Goal: Task Accomplishment & Management: Complete application form

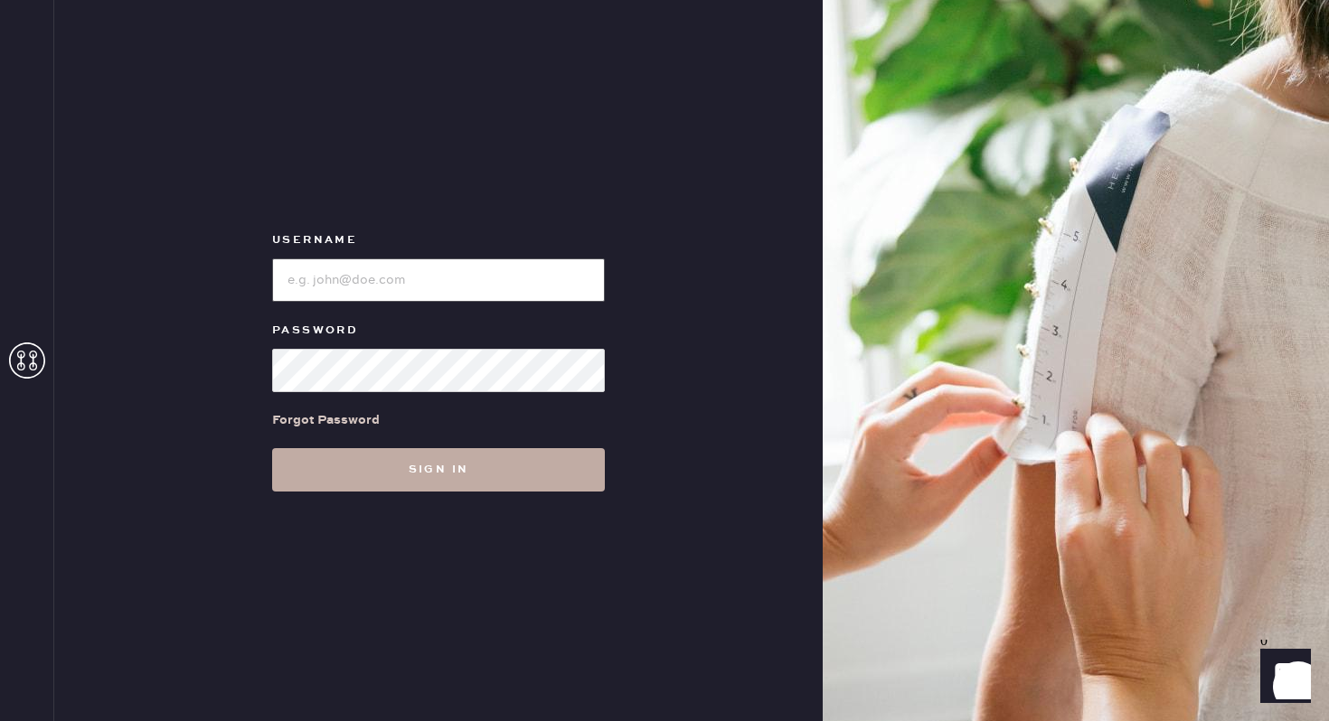
type input "reformationbethesdarow"
click at [530, 453] on button "Sign in" at bounding box center [438, 469] width 333 height 43
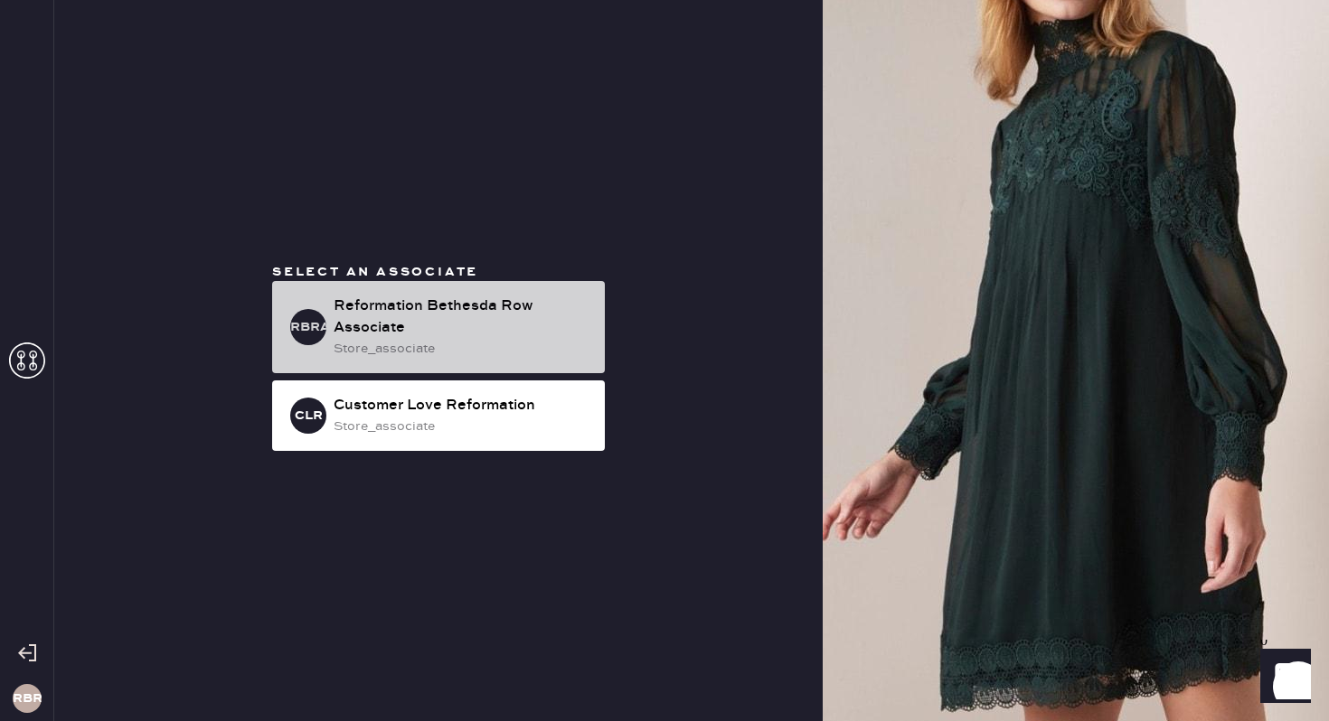
click at [475, 334] on div "Reformation Bethesda Row Associate" at bounding box center [462, 317] width 257 height 43
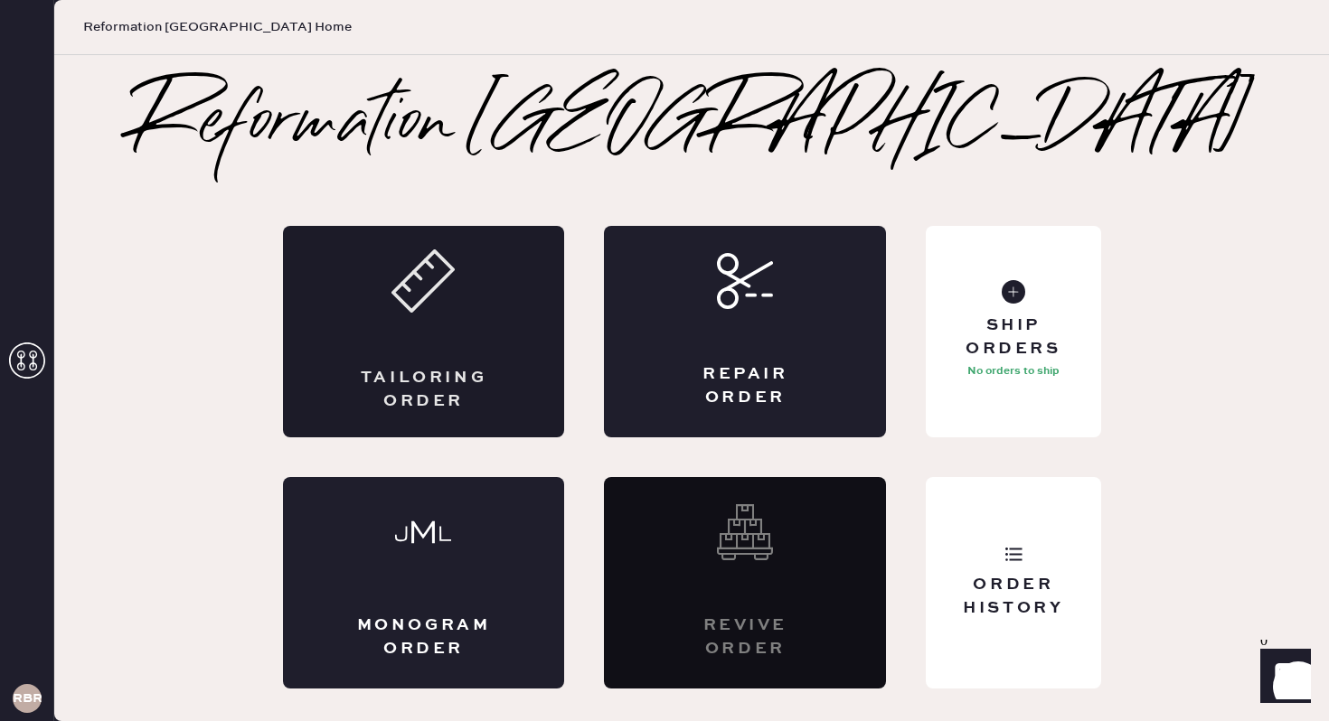
click at [374, 389] on div "Tailoring Order" at bounding box center [423, 389] width 137 height 45
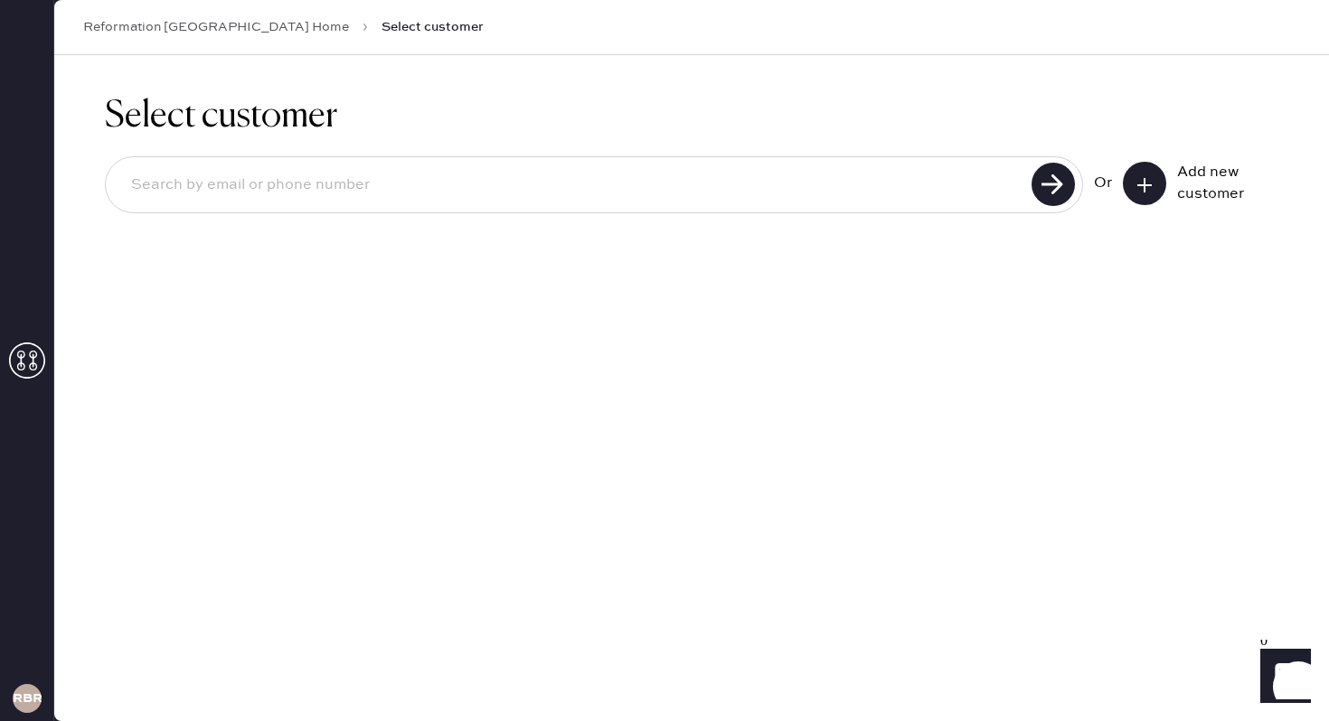
click at [361, 191] on input at bounding box center [571, 186] width 909 height 42
click at [1154, 179] on button at bounding box center [1144, 183] width 43 height 43
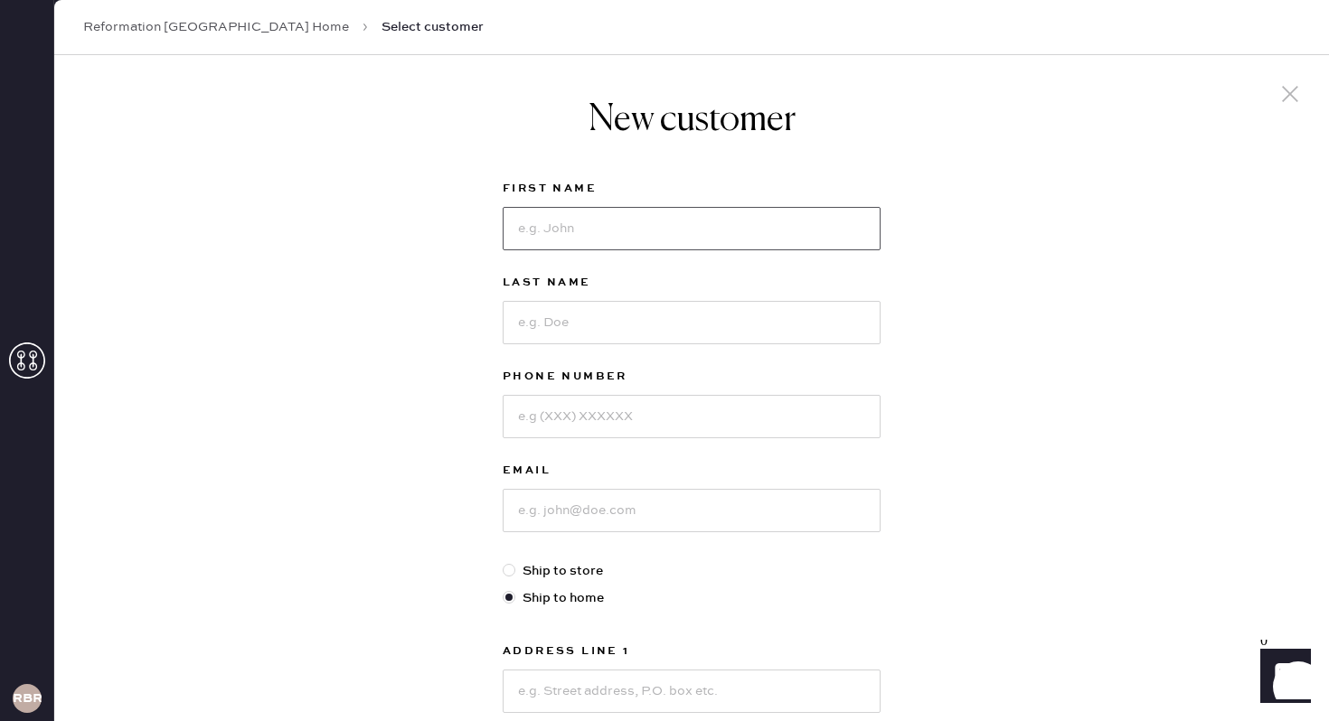
click at [590, 224] on input at bounding box center [692, 228] width 378 height 43
type input "[PERSON_NAME]"
click at [780, 343] on input at bounding box center [692, 322] width 378 height 43
type input "[PERSON_NAME]"
click at [728, 430] on input at bounding box center [692, 416] width 378 height 43
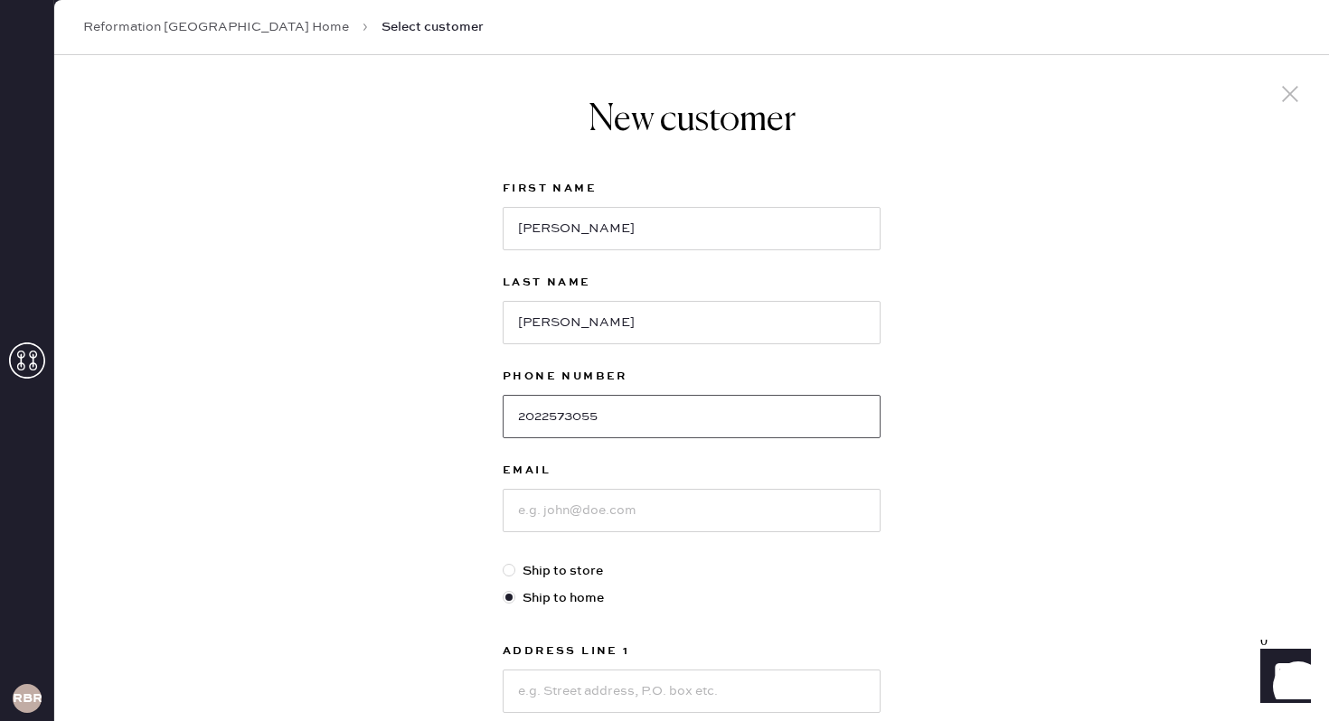
type input "2022573055"
click at [673, 501] on input at bounding box center [692, 510] width 378 height 43
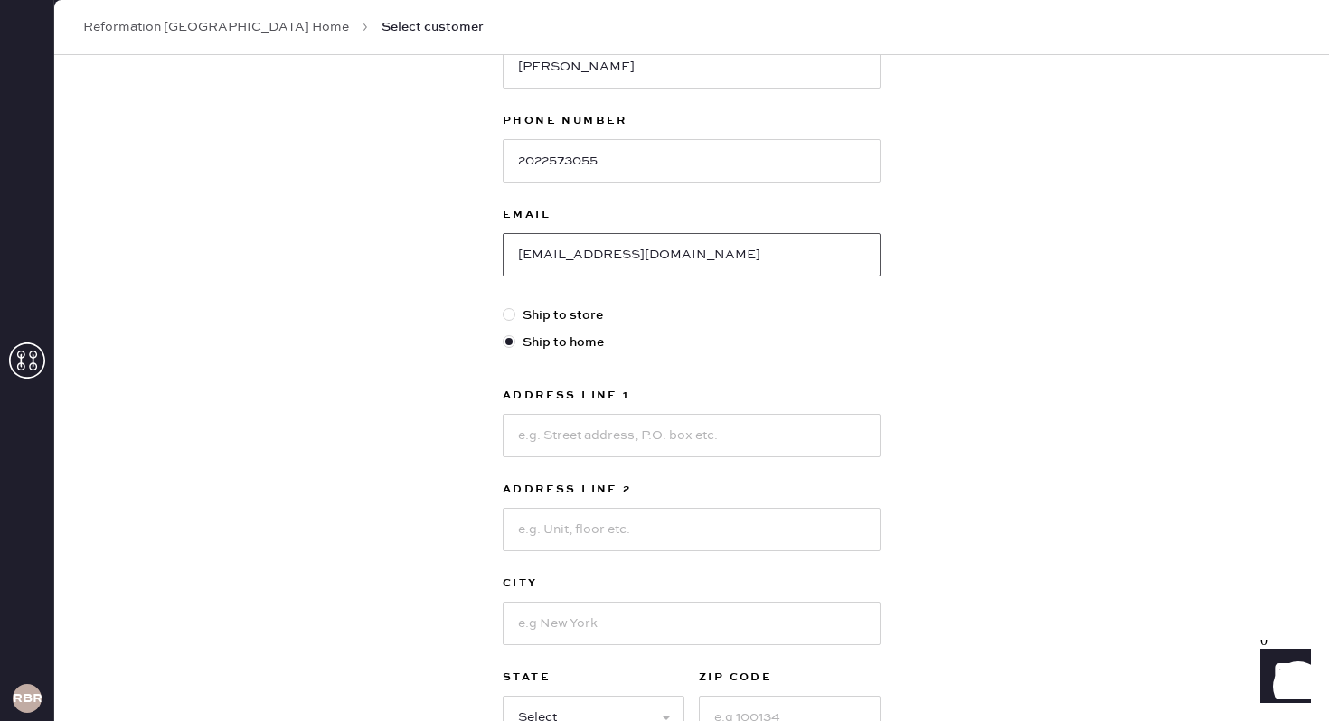
scroll to position [268, 0]
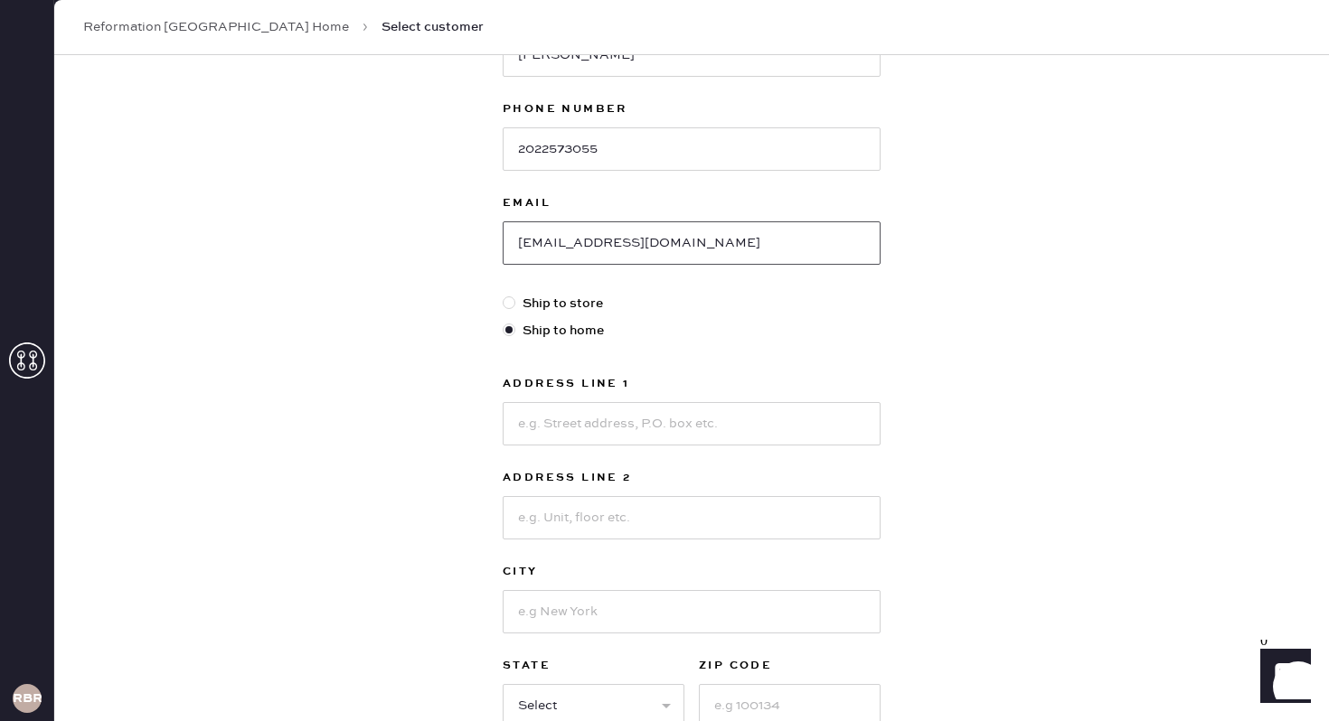
type input "[EMAIL_ADDRESS][DOMAIN_NAME]"
click at [555, 429] on input at bounding box center [692, 423] width 378 height 43
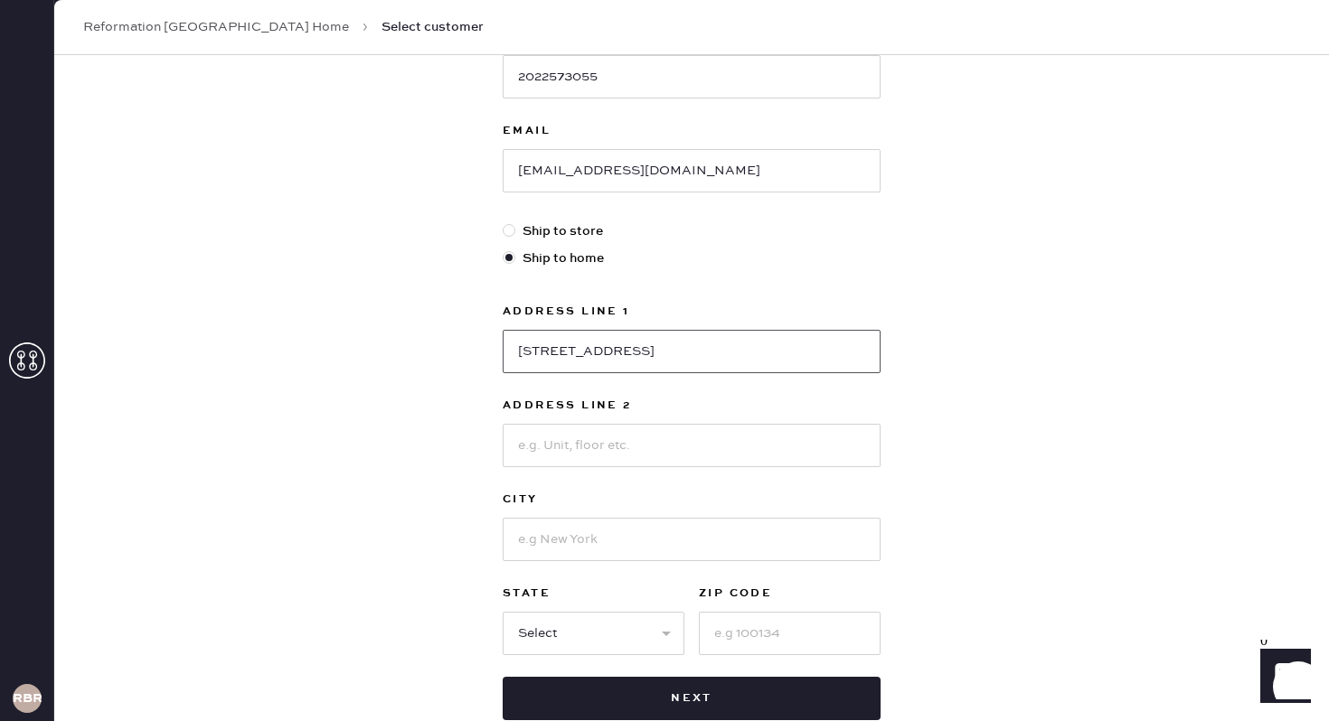
scroll to position [368, 0]
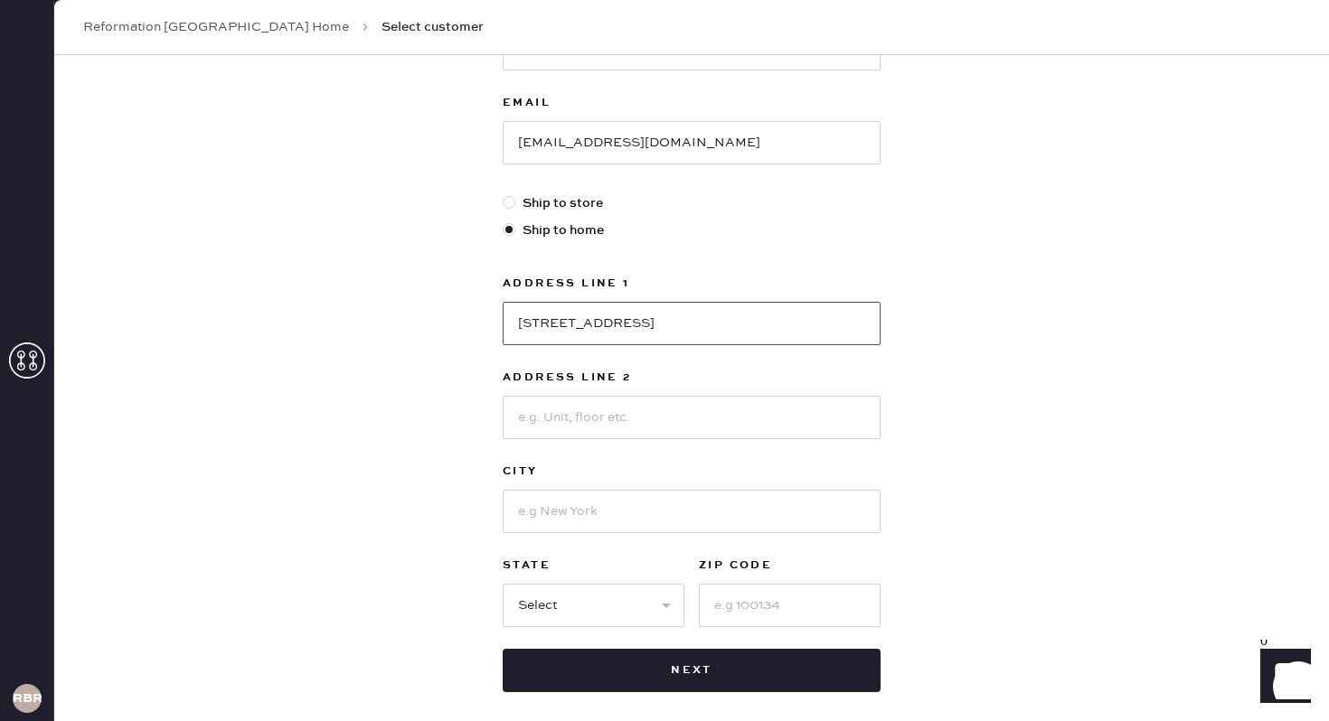
type input "[STREET_ADDRESS]"
click at [742, 604] on input at bounding box center [790, 605] width 182 height 43
type input "20012"
click at [658, 607] on select "Select AK AL AR AZ CA CO CT [GEOGRAPHIC_DATA] DE FL [GEOGRAPHIC_DATA] HI [GEOGR…" at bounding box center [594, 605] width 182 height 43
select select "DC"
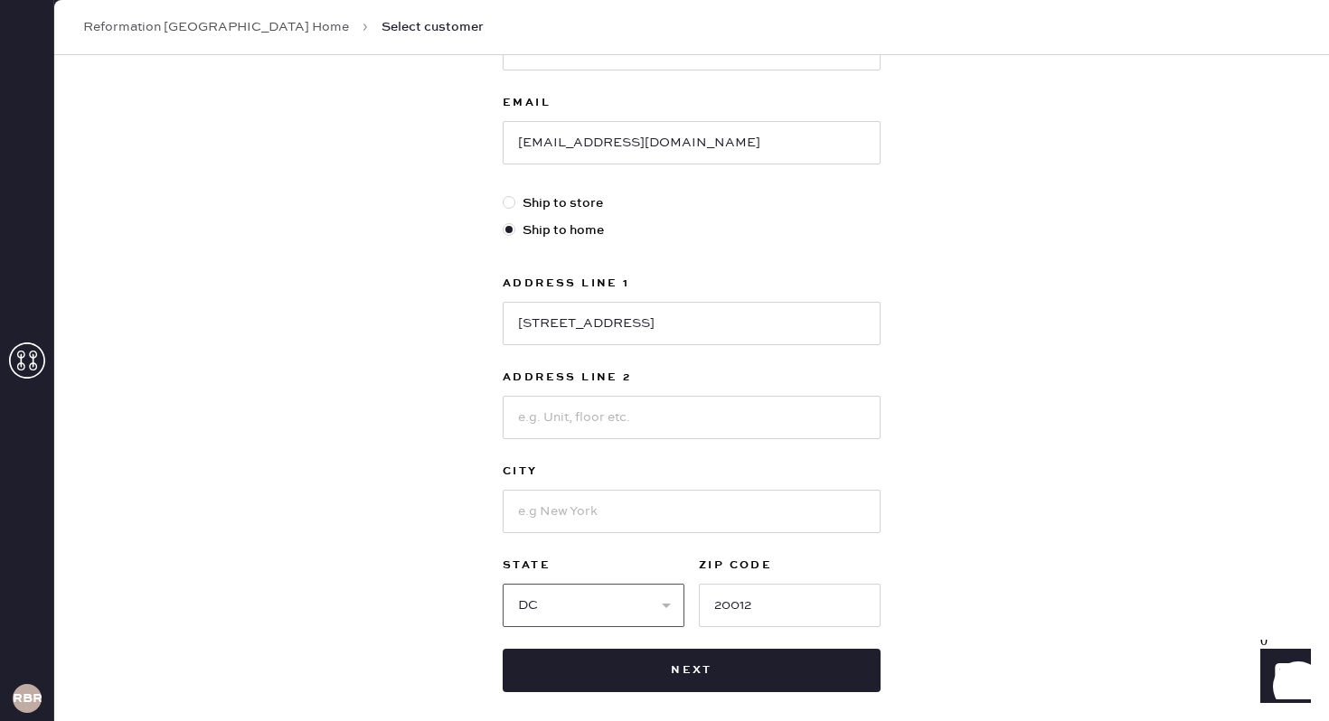
click at [503, 584] on select "Select AK AL AR AZ CA CO CT [GEOGRAPHIC_DATA] DE FL [GEOGRAPHIC_DATA] HI [GEOGR…" at bounding box center [594, 605] width 182 height 43
click at [598, 522] on input at bounding box center [692, 511] width 378 height 43
type input "[US_STATE][GEOGRAPHIC_DATA]"
click at [671, 341] on input "[STREET_ADDRESS]" at bounding box center [692, 323] width 378 height 43
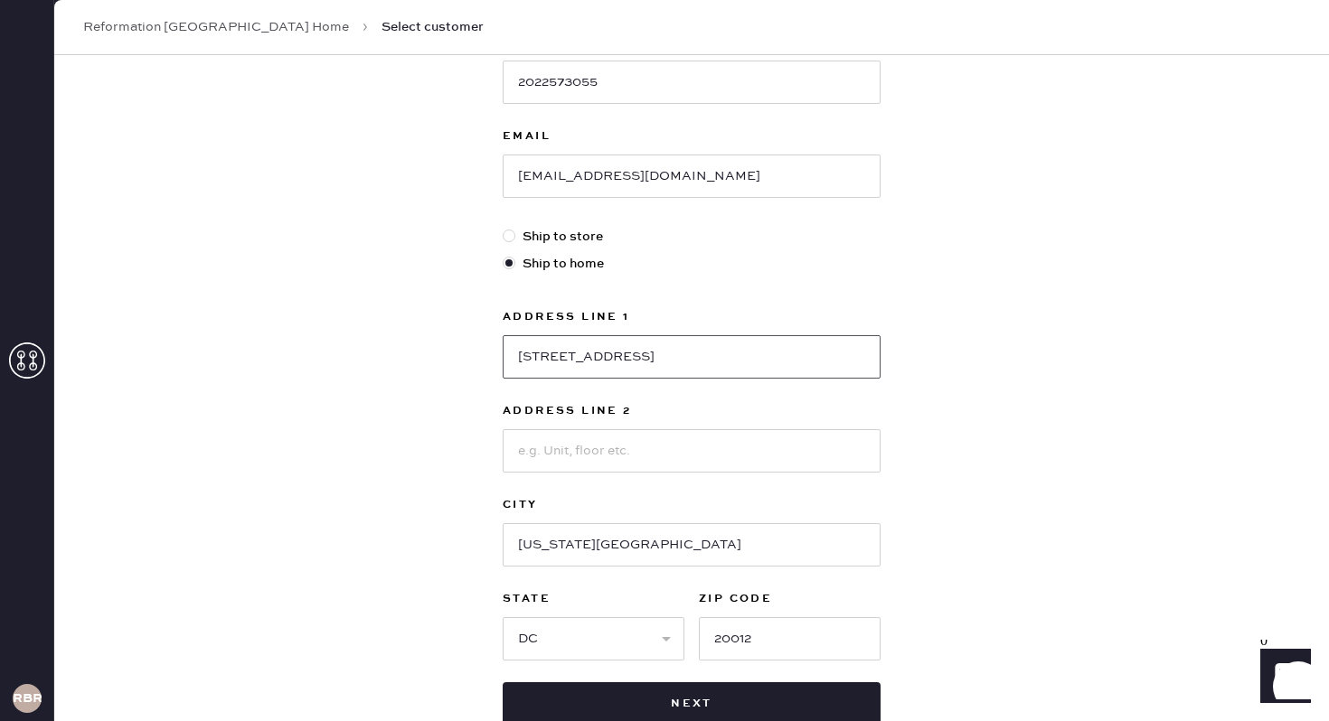
scroll to position [455, 0]
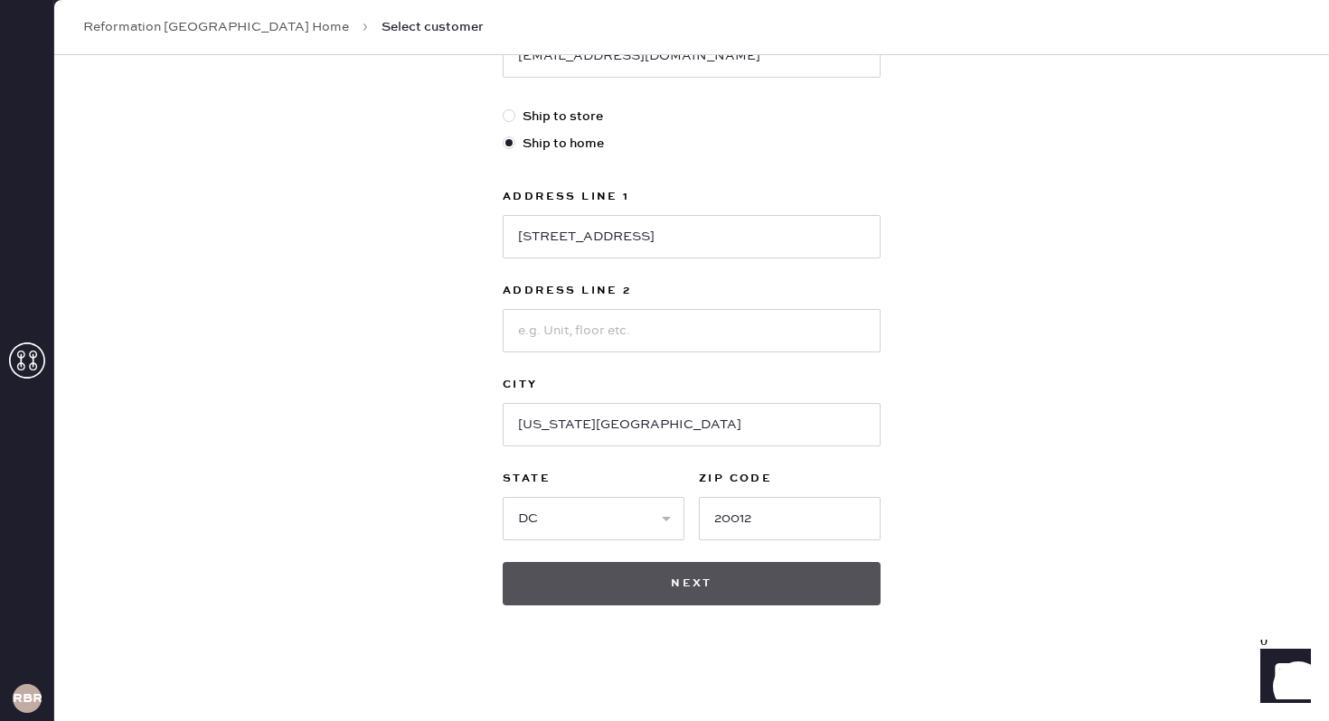
click at [775, 583] on button "Next" at bounding box center [692, 583] width 378 height 43
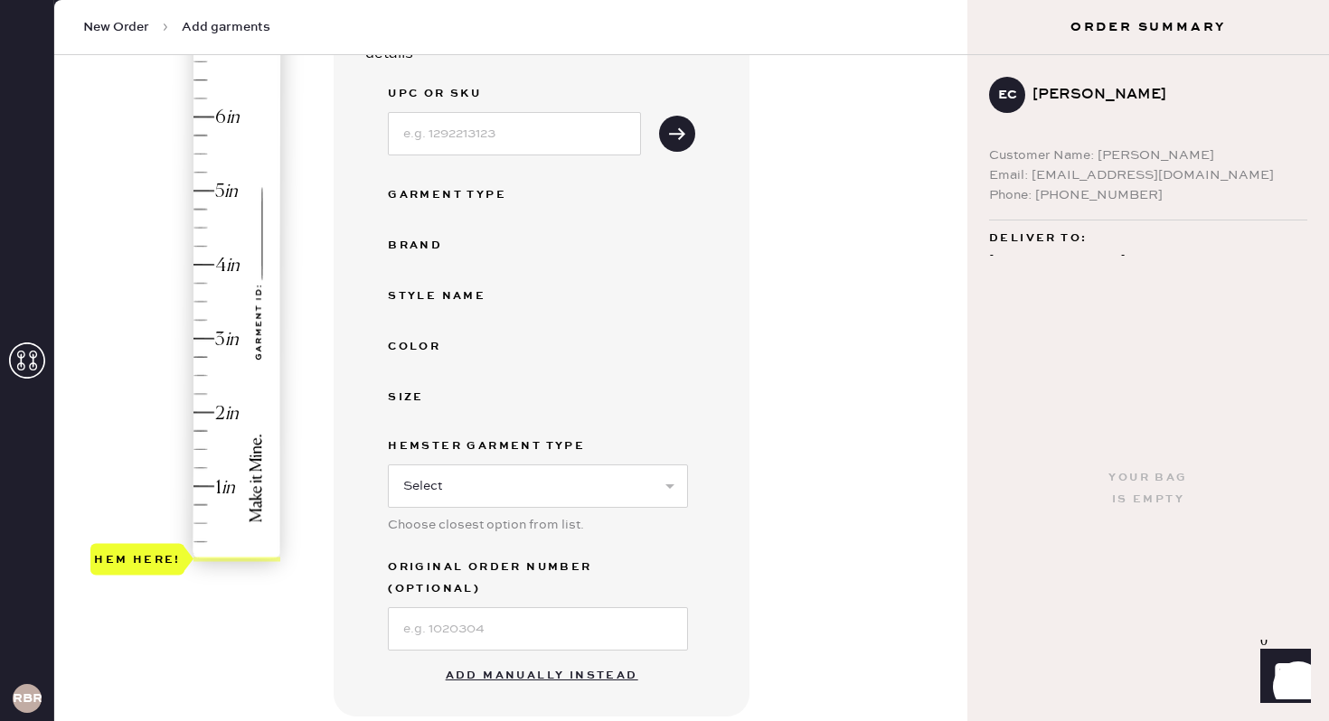
scroll to position [245, 0]
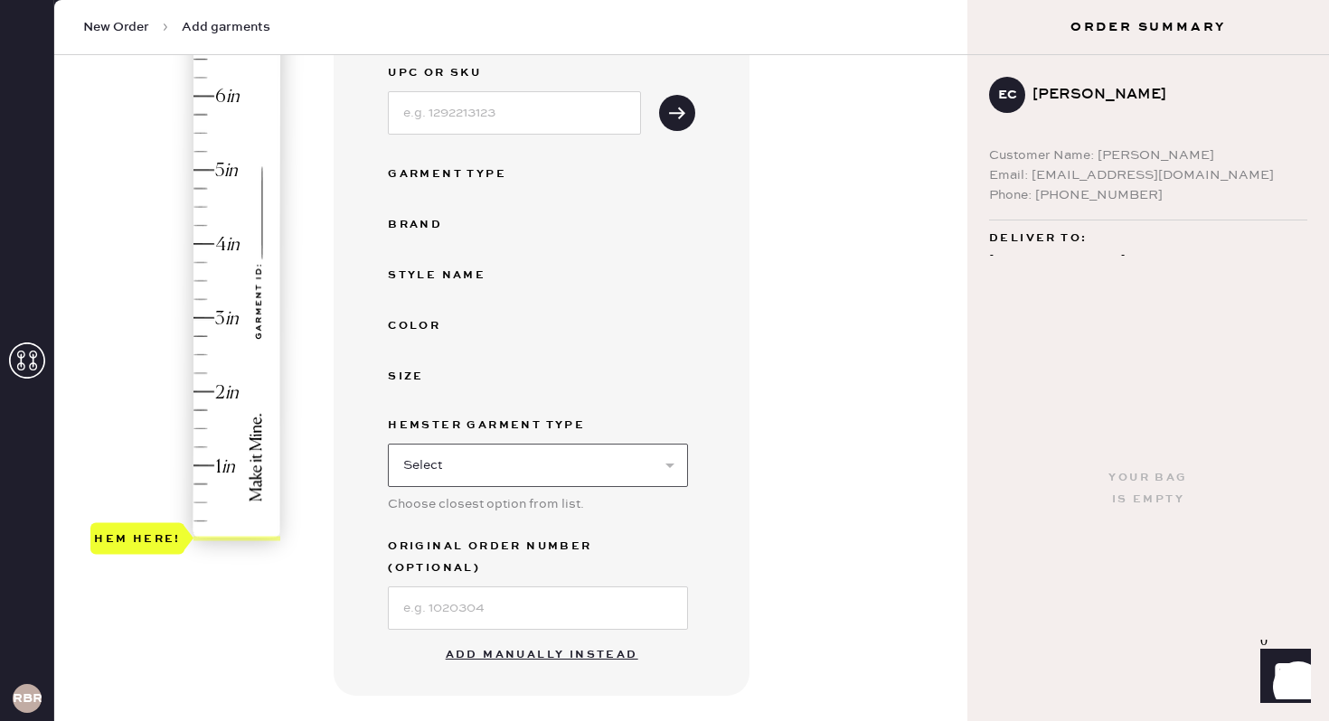
click at [645, 453] on select "Select Basic Skirt Jeans Leggings Pants Shorts Basic Sleeved Dress Basic Sleeve…" at bounding box center [538, 465] width 300 height 43
select select "2"
click at [388, 444] on select "Select Basic Skirt Jeans Leggings Pants Shorts Basic Sleeved Dress Basic Sleeve…" at bounding box center [538, 465] width 300 height 43
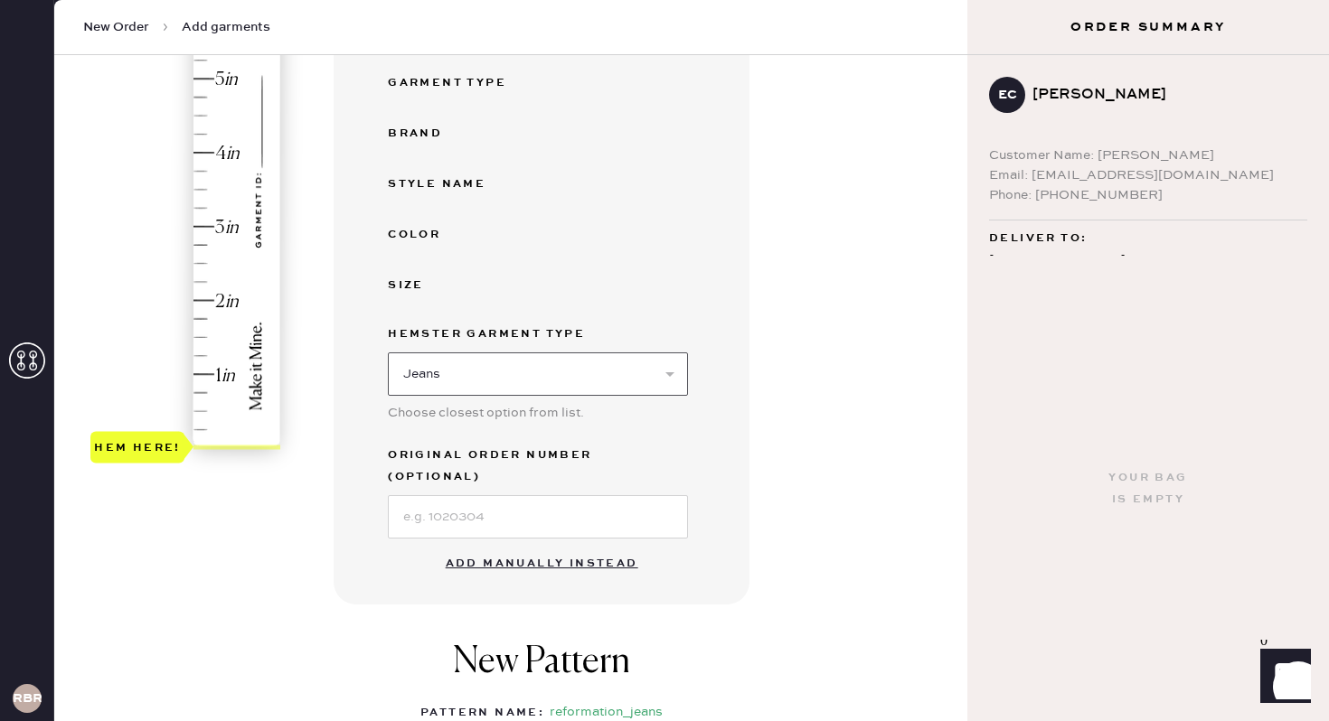
scroll to position [376, 0]
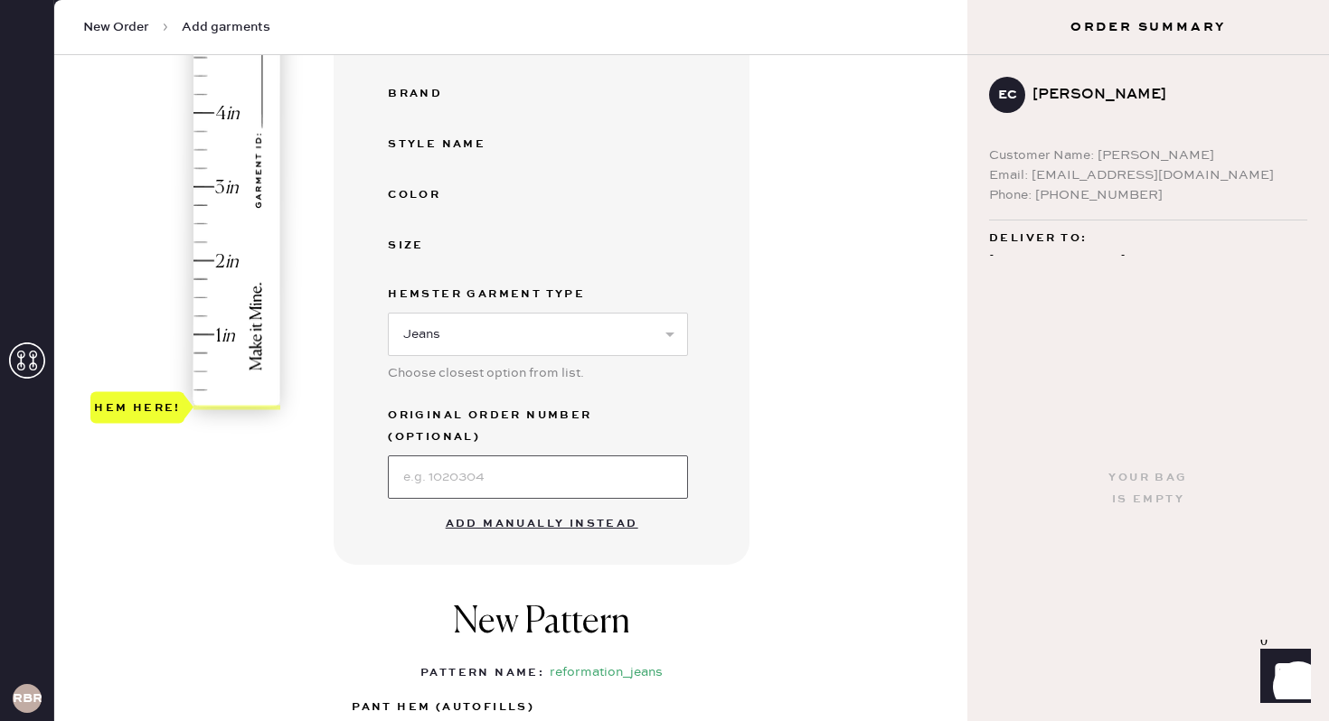
click at [535, 456] on input at bounding box center [538, 477] width 300 height 43
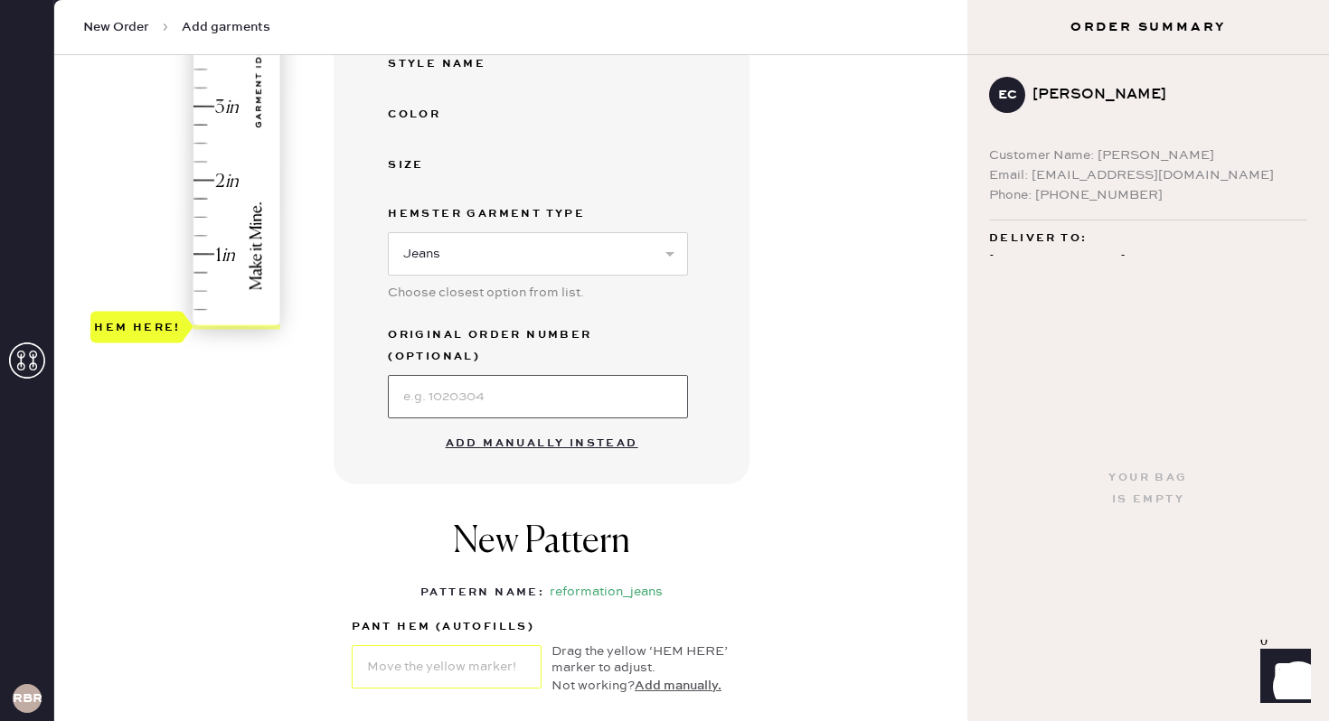
scroll to position [489, 0]
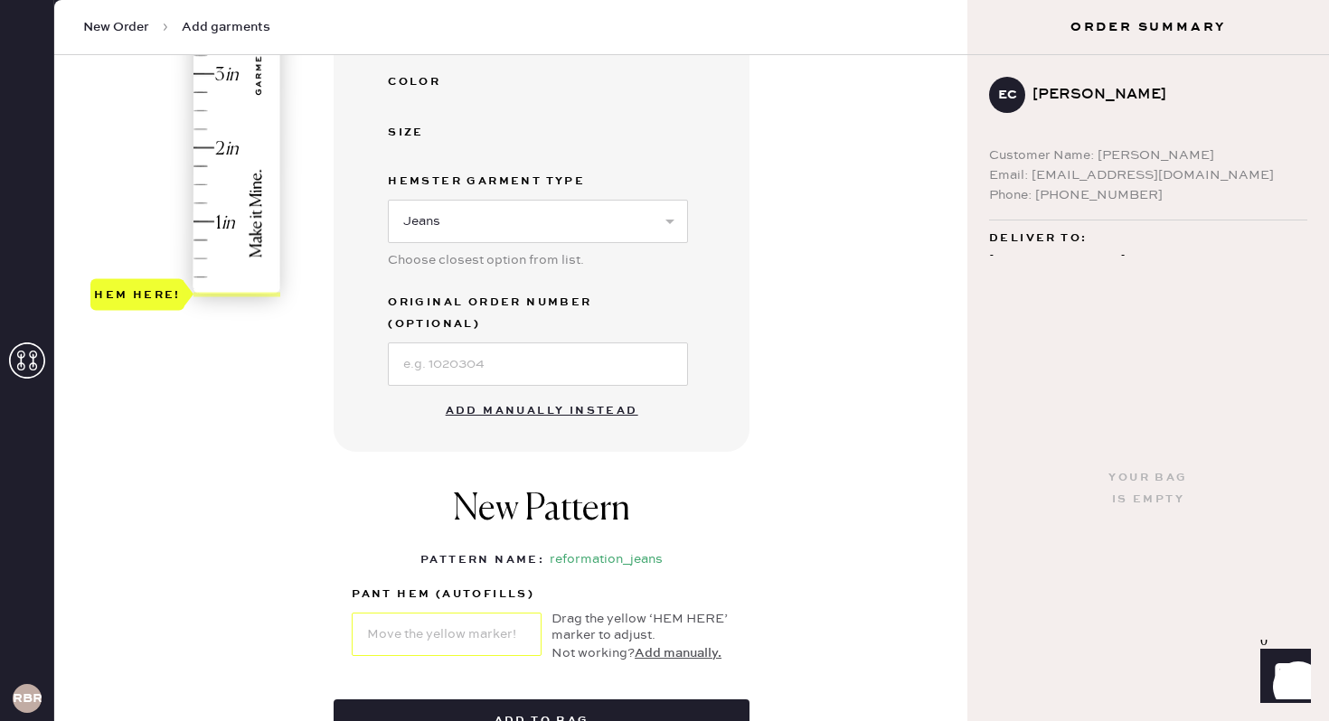
click at [580, 393] on button "Add manually instead" at bounding box center [542, 411] width 214 height 36
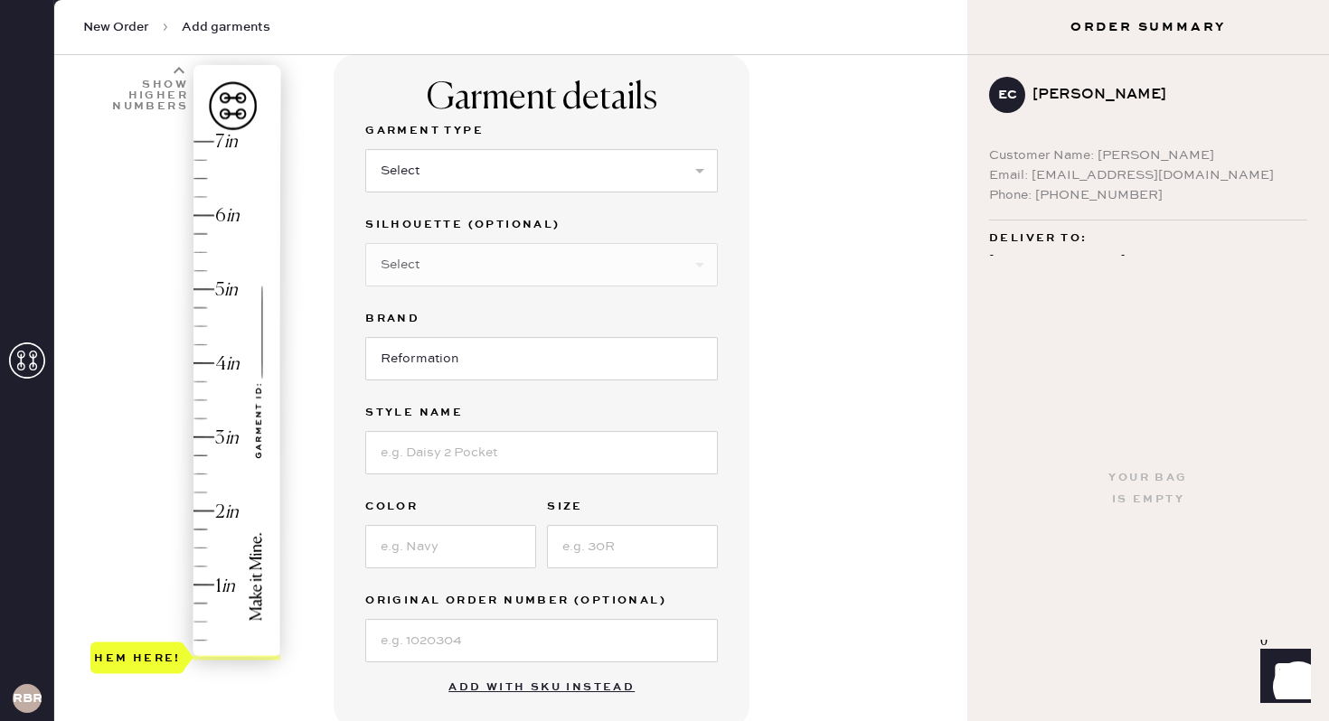
scroll to position [0, 0]
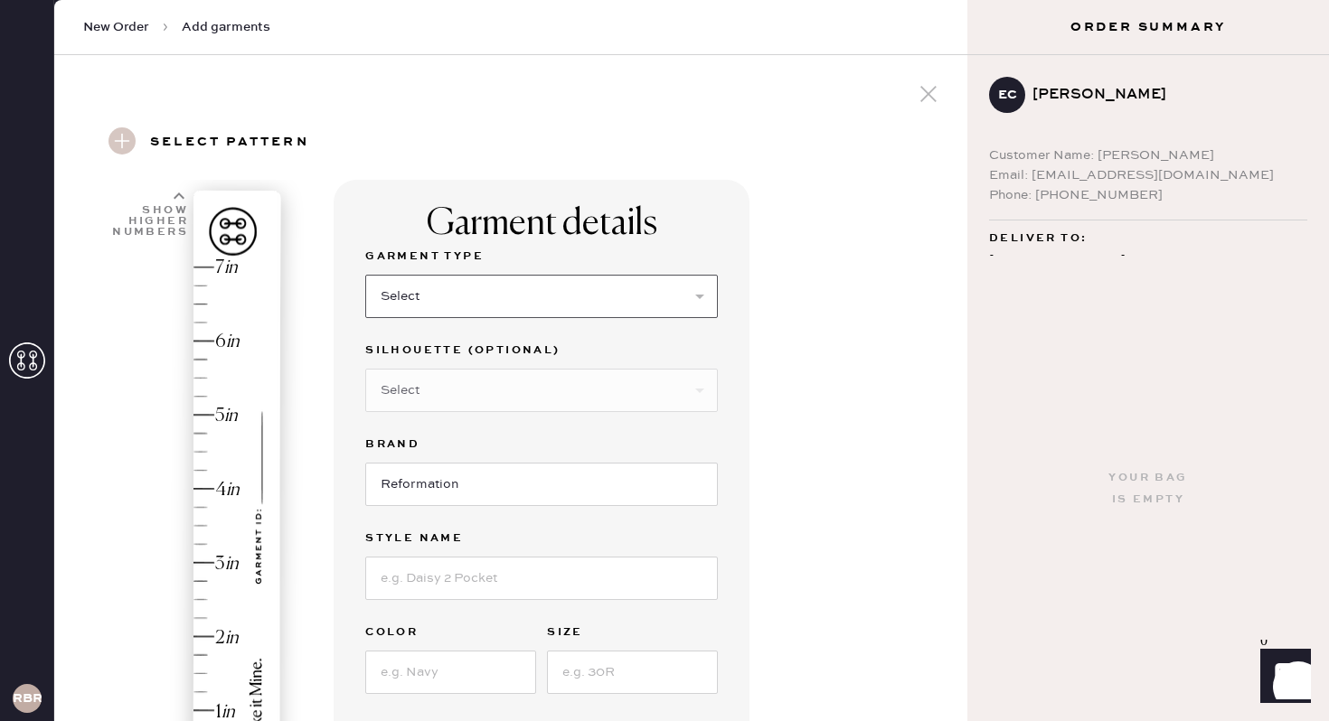
click at [643, 306] on select "Select Basic Skirt Jeans Leggings Pants Shorts Basic Sleeved Dress Basic Sleeve…" at bounding box center [541, 296] width 353 height 43
select select "2"
click at [365, 275] on select "Select Basic Skirt Jeans Leggings Pants Shorts Basic Sleeved Dress Basic Sleeve…" at bounding box center [541, 296] width 353 height 43
click at [565, 387] on select "Select Shorts Cropped Flare Boot Cut Straight Skinny Other" at bounding box center [541, 390] width 353 height 43
select select "5"
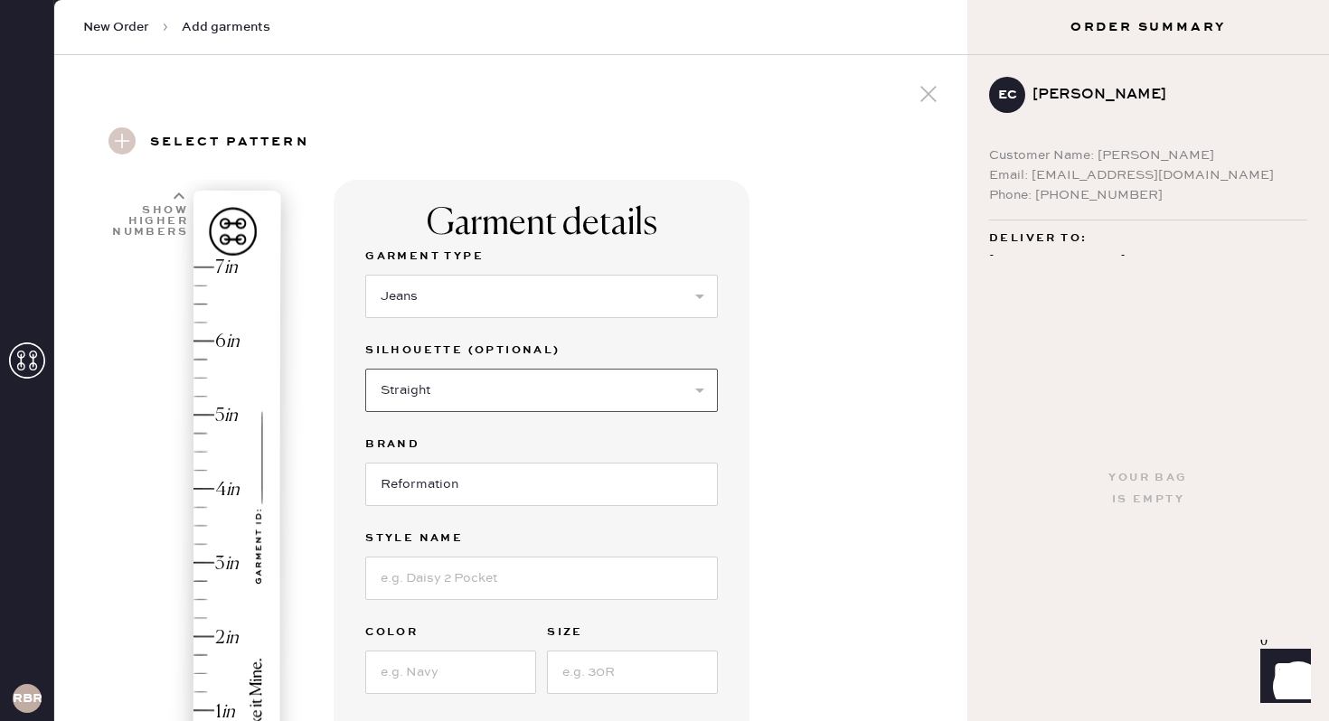
click at [365, 369] on select "Select Shorts Cropped Flare Boot Cut Straight Skinny Other" at bounding box center [541, 390] width 353 height 43
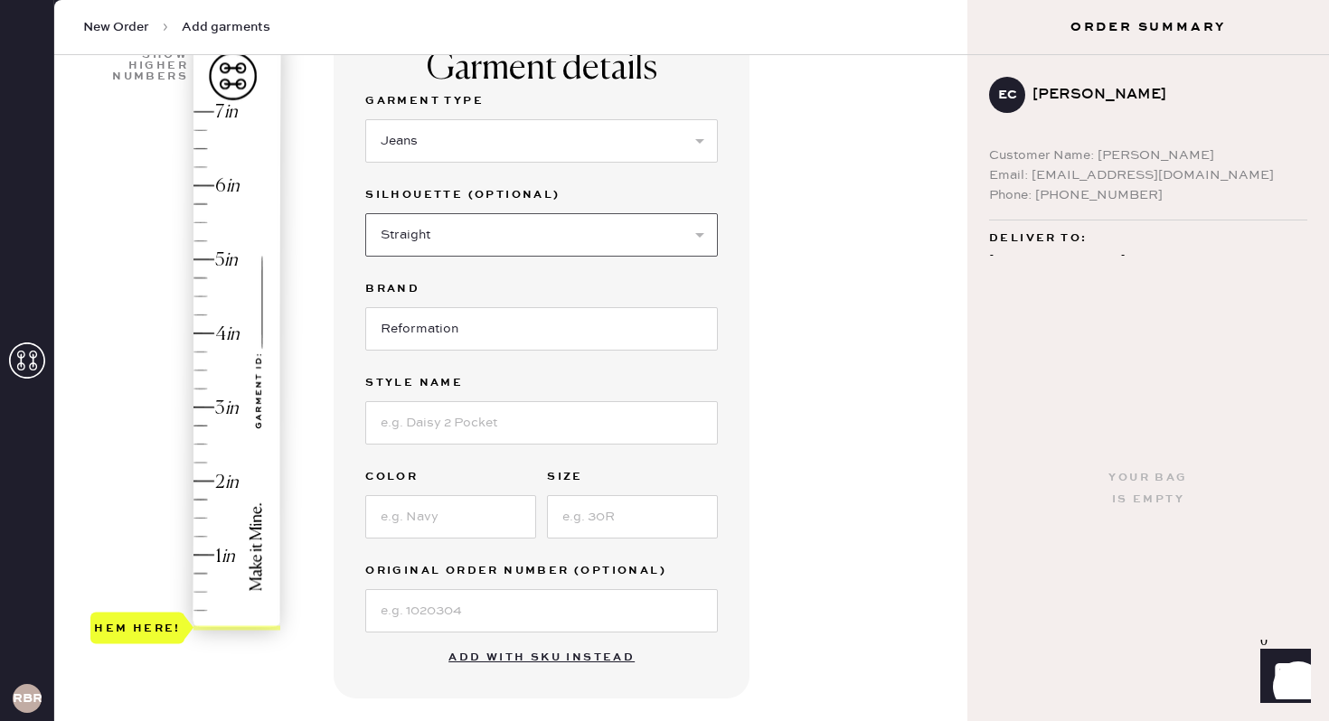
scroll to position [208, 0]
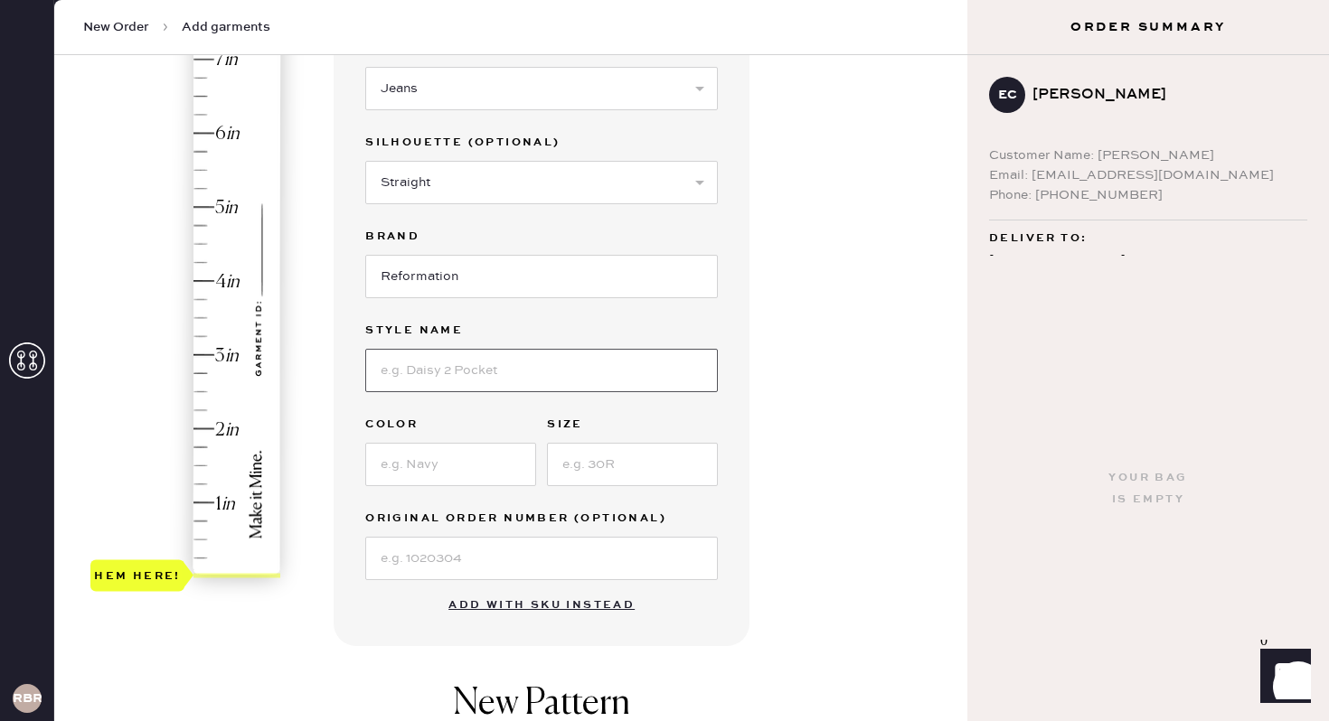
click at [498, 372] on input at bounding box center [541, 370] width 353 height 43
type input "charlee low rise straight"
click at [504, 456] on input at bounding box center [450, 464] width 171 height 43
type input "maggiore"
click at [601, 466] on input at bounding box center [632, 464] width 171 height 43
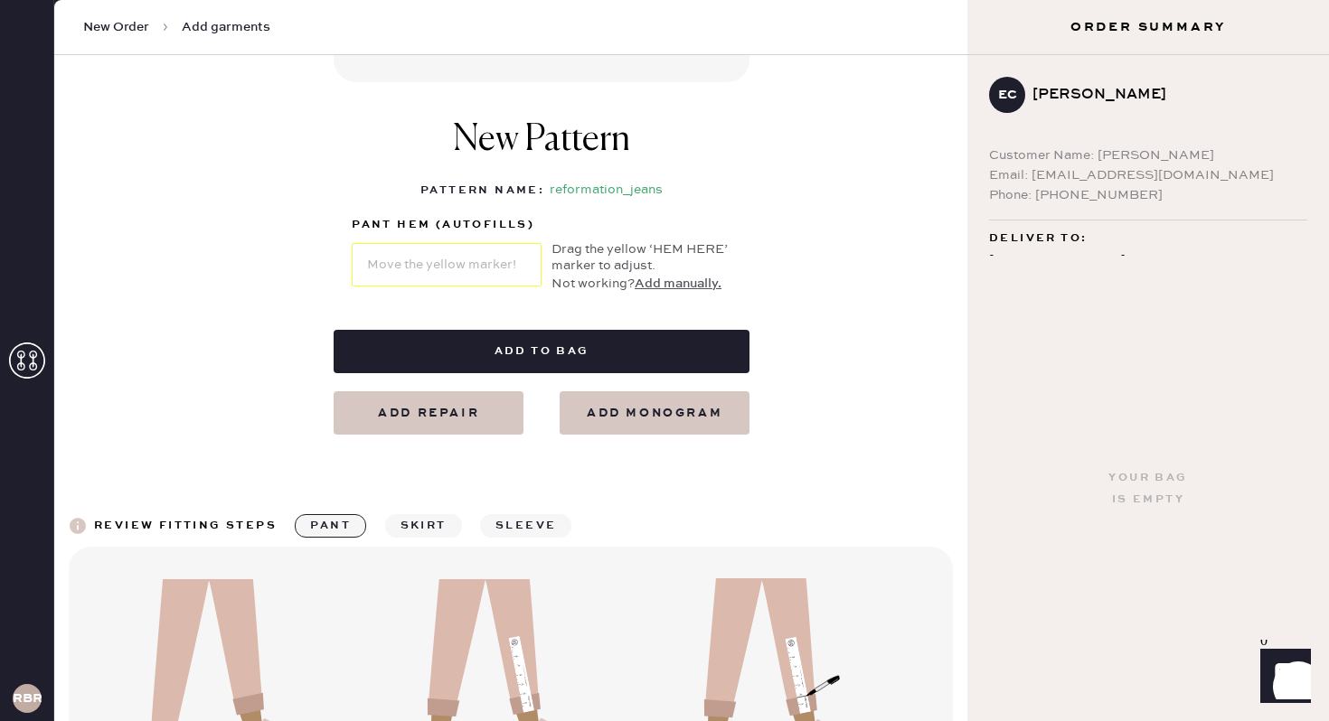
scroll to position [773, 0]
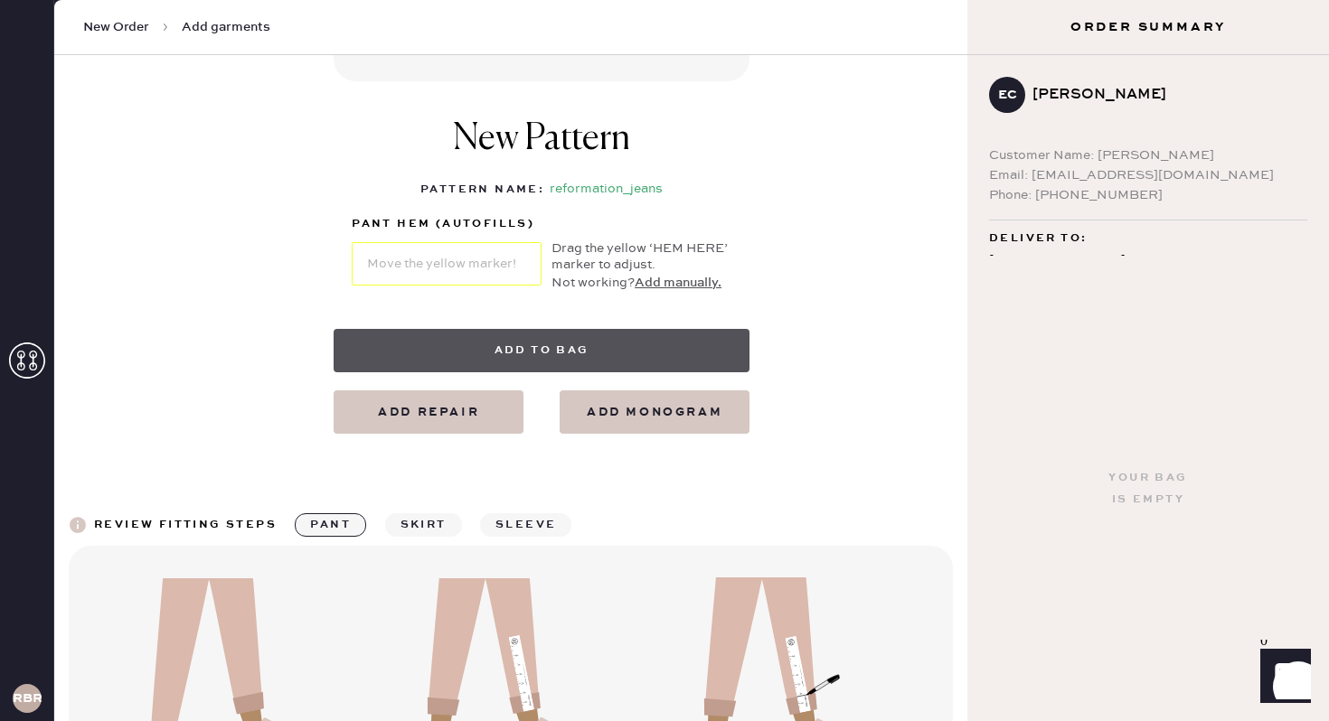
type input "27"
click at [584, 350] on button "Add to bag" at bounding box center [542, 350] width 416 height 43
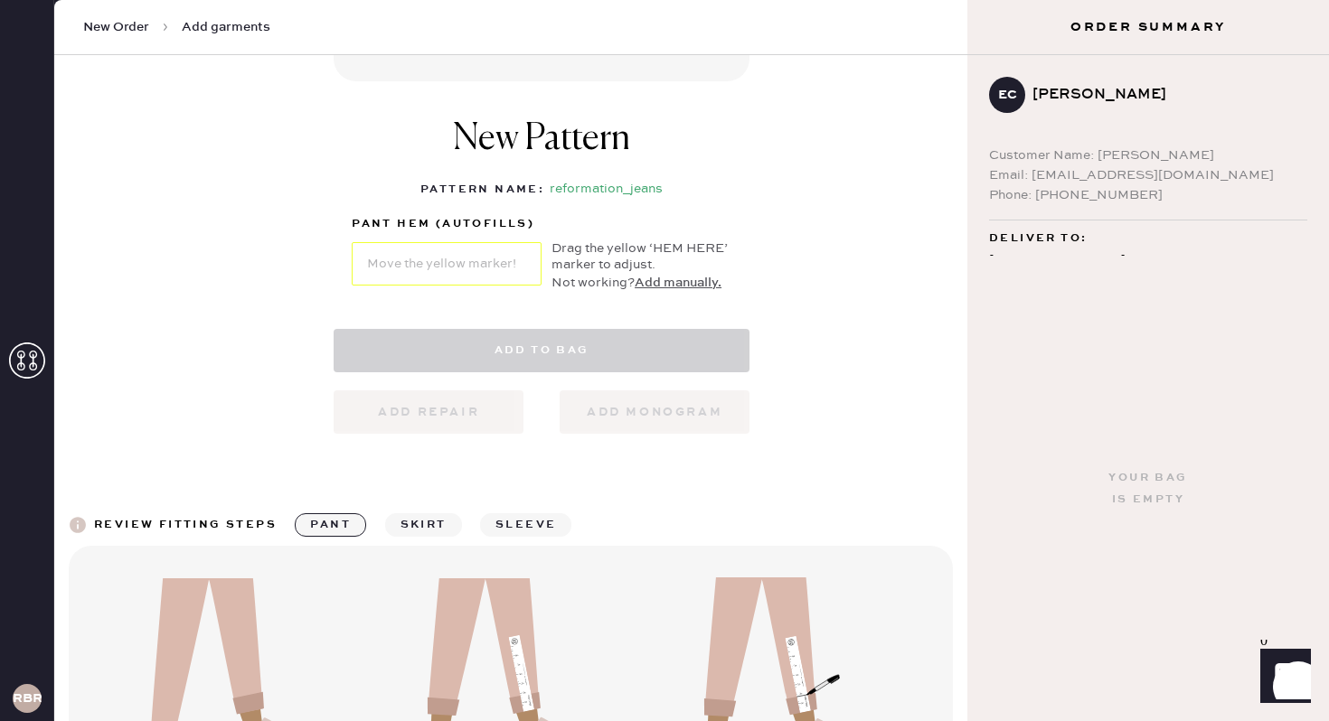
select select "2"
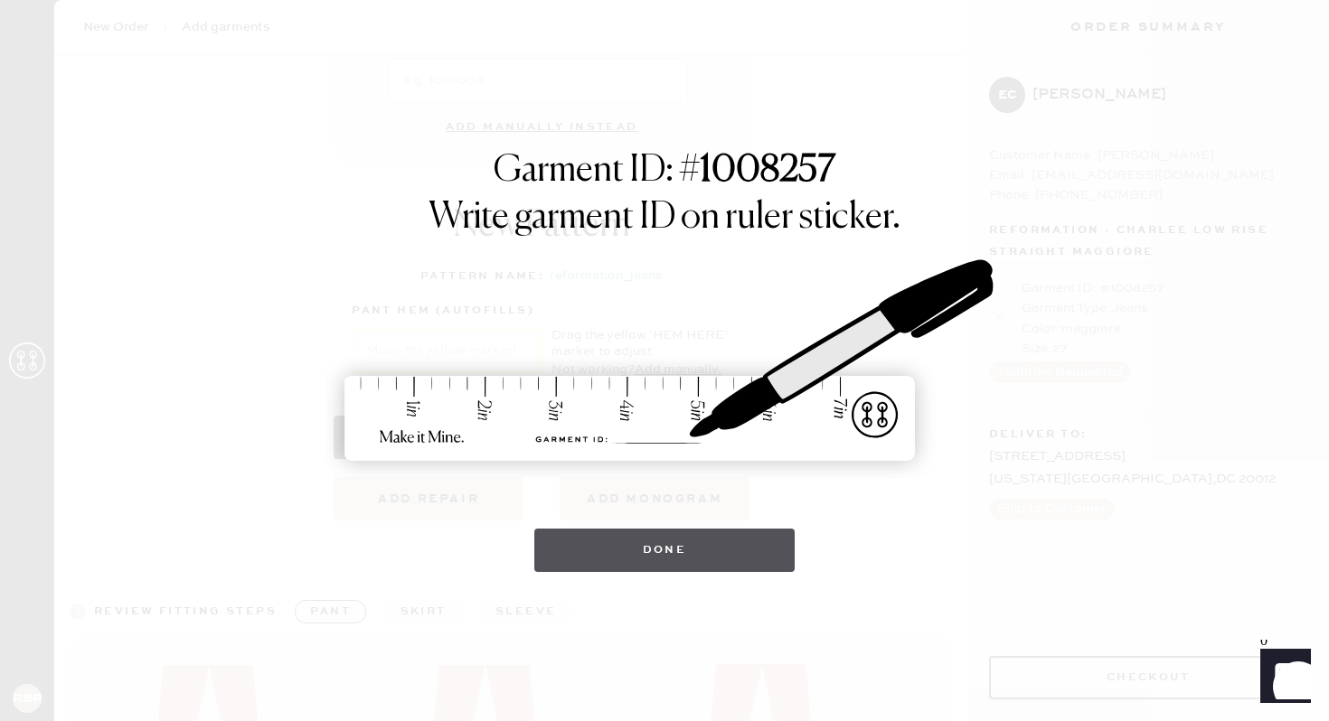
click at [653, 548] on button "Done" at bounding box center [664, 550] width 261 height 43
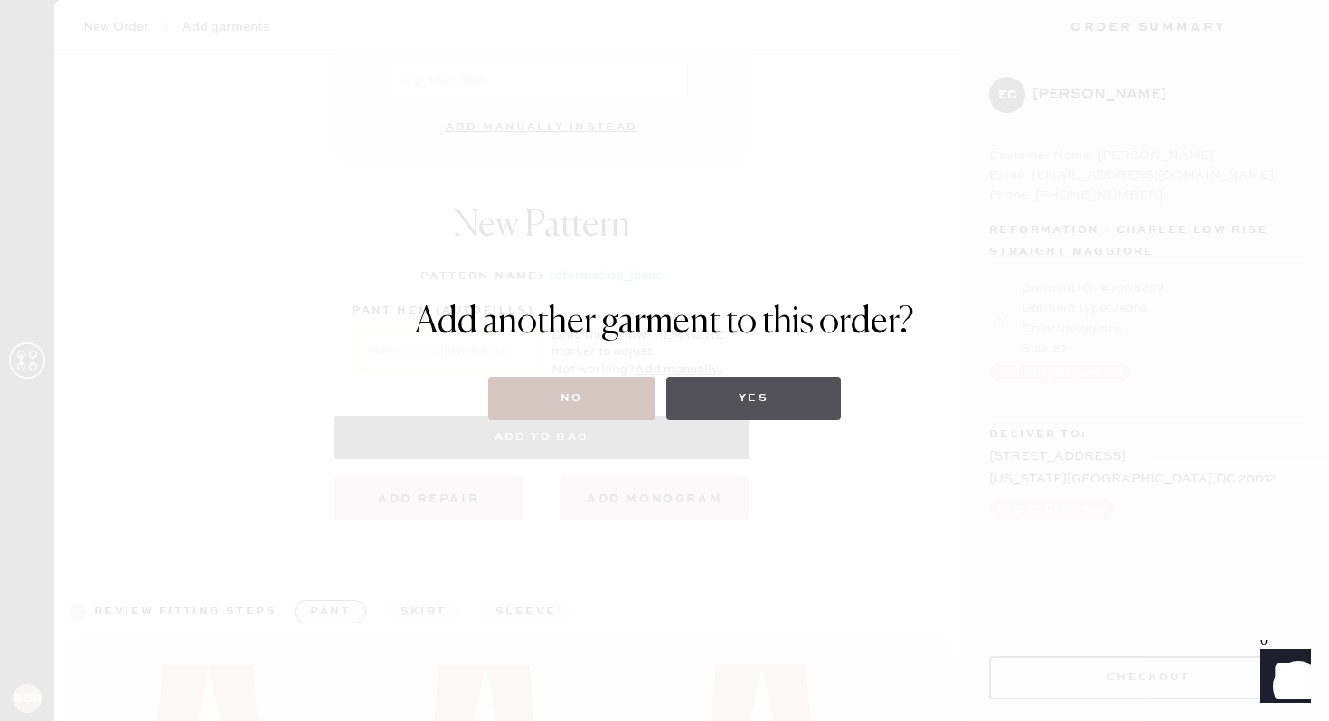
click at [757, 402] on button "Yes" at bounding box center [753, 398] width 174 height 43
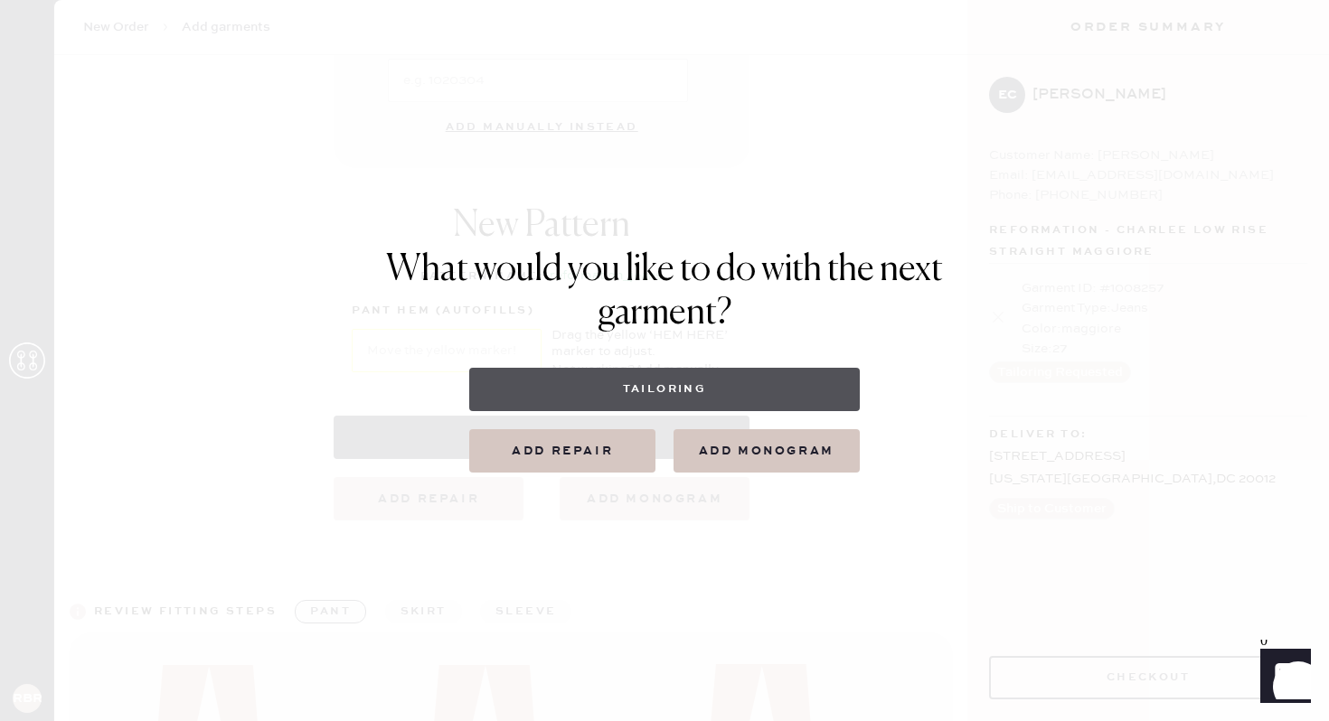
click at [675, 392] on button "Tailoring" at bounding box center [664, 389] width 390 height 43
select select
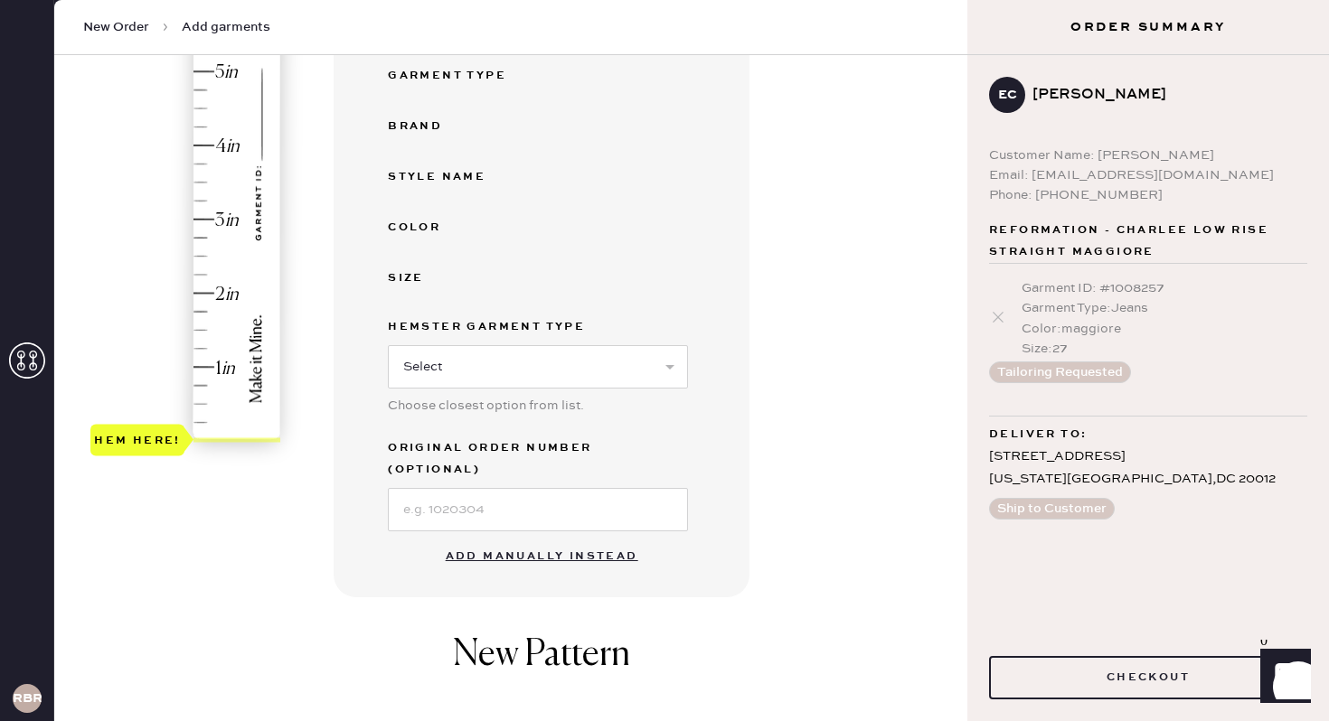
scroll to position [345, 0]
click at [1054, 308] on div "Garment Type : Jeans" at bounding box center [1165, 308] width 286 height 20
click at [1107, 332] on div "Color : maggiore" at bounding box center [1165, 329] width 286 height 20
click at [1171, 291] on div "Garment ID : # 1008257" at bounding box center [1165, 288] width 286 height 20
click at [1069, 272] on div "Garment ID : # 1008257 Garment Type : Jeans Color : maggiore Size : 27 Tailorin…" at bounding box center [1148, 331] width 318 height 134
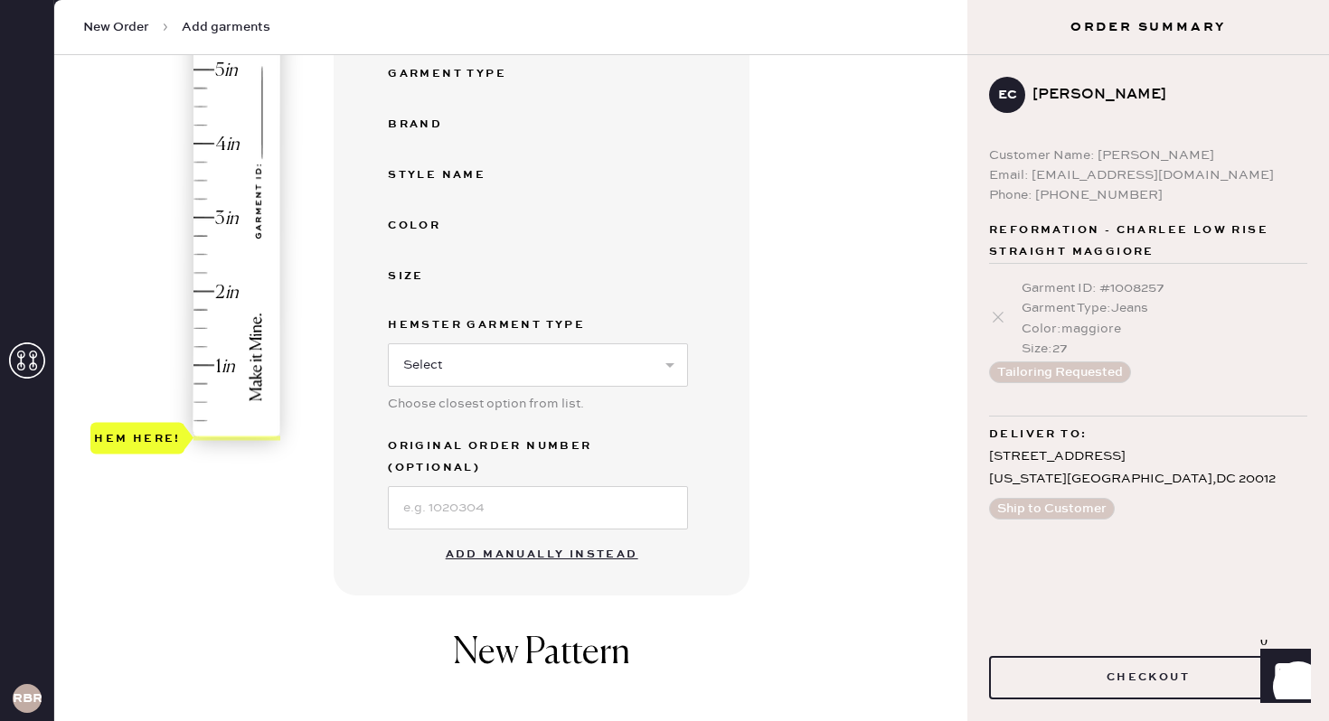
click at [1024, 312] on div "Garment Type : Jeans" at bounding box center [1165, 308] width 286 height 20
click at [1059, 327] on div "Color : maggiore" at bounding box center [1165, 329] width 286 height 20
click at [1002, 310] on icon at bounding box center [998, 317] width 18 height 18
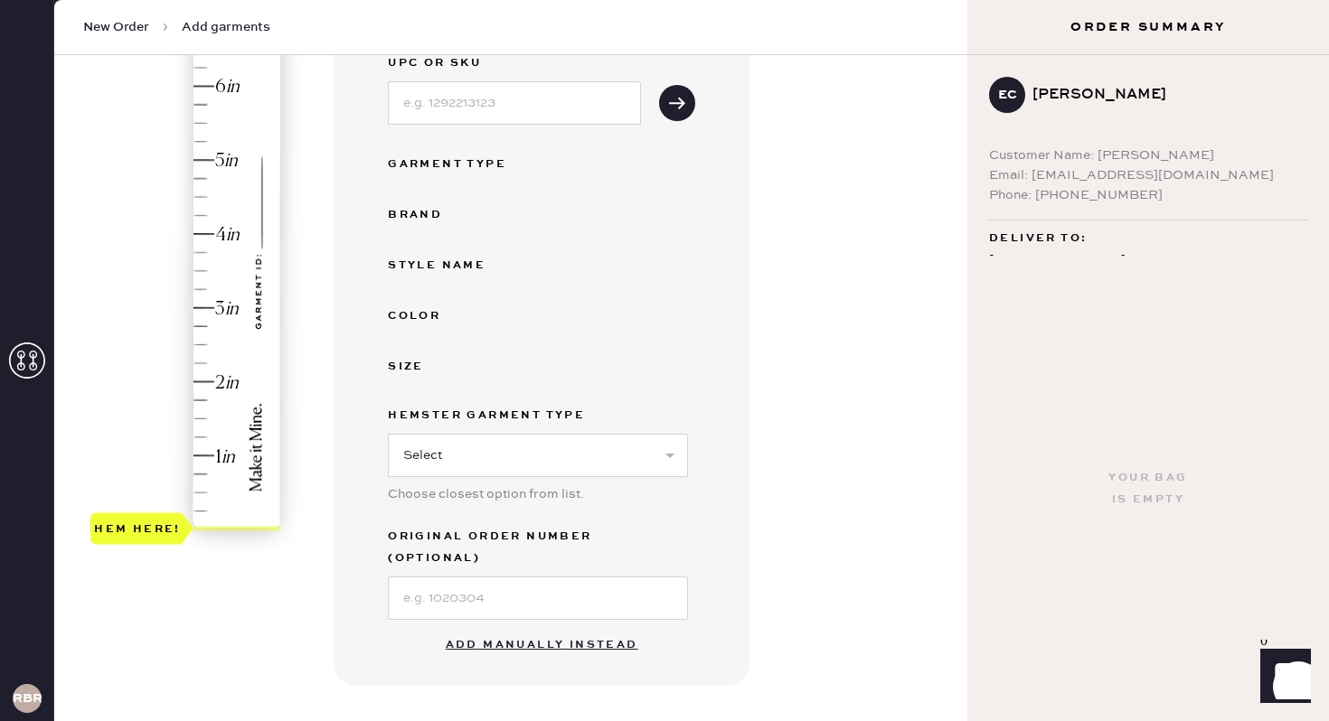
scroll to position [287, 0]
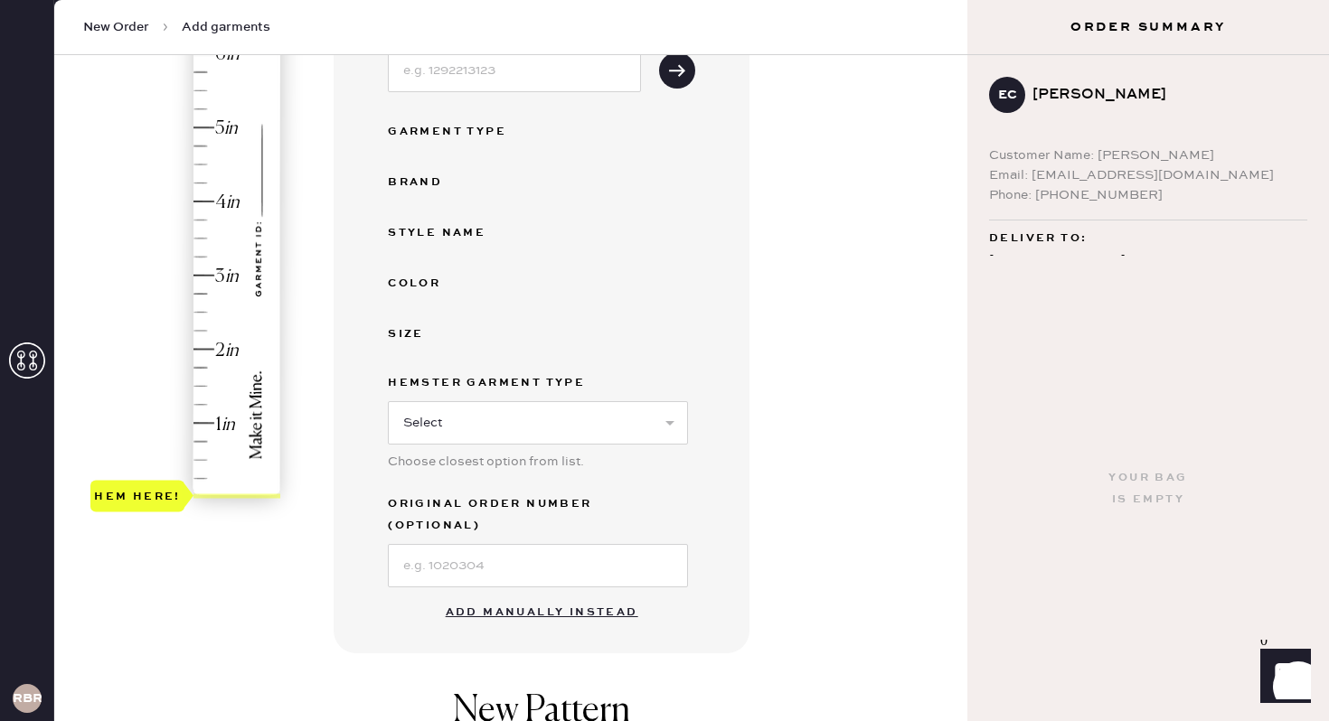
click at [518, 595] on button "Add manually instead" at bounding box center [542, 613] width 214 height 36
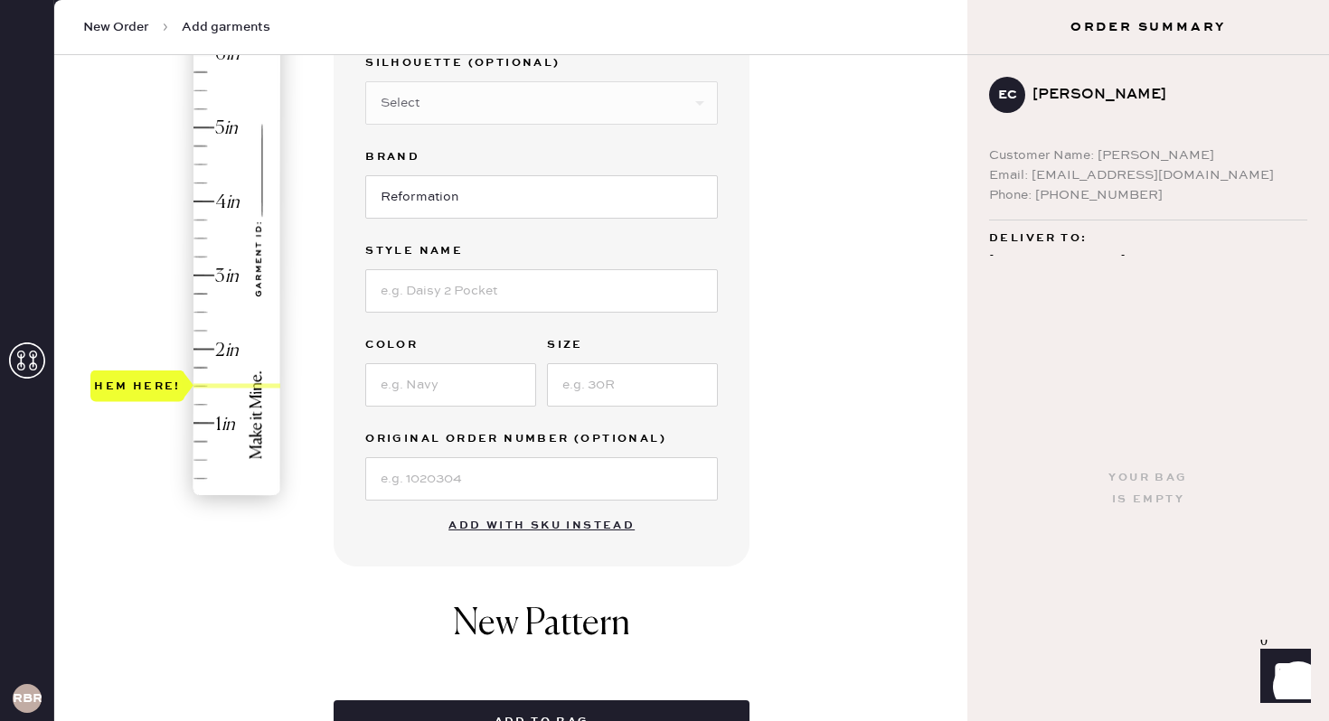
click at [199, 387] on div "Hem here!" at bounding box center [186, 238] width 193 height 533
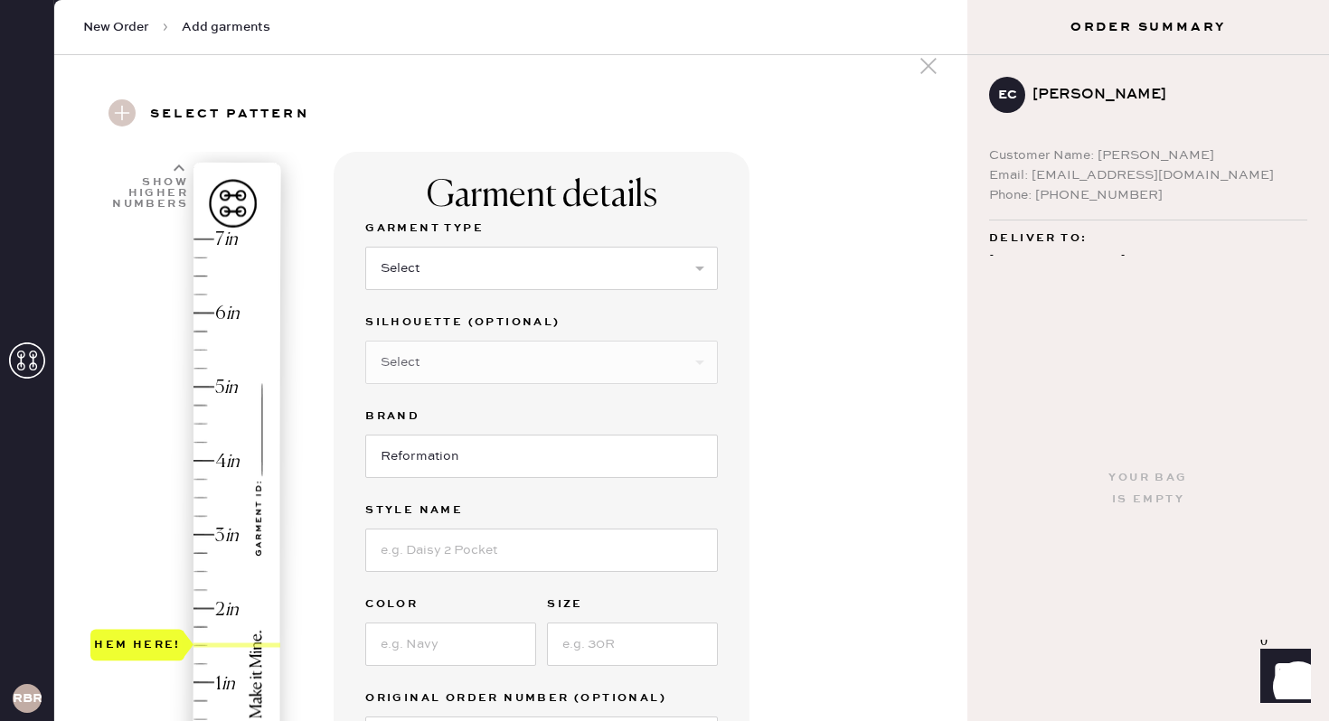
scroll to position [18, 0]
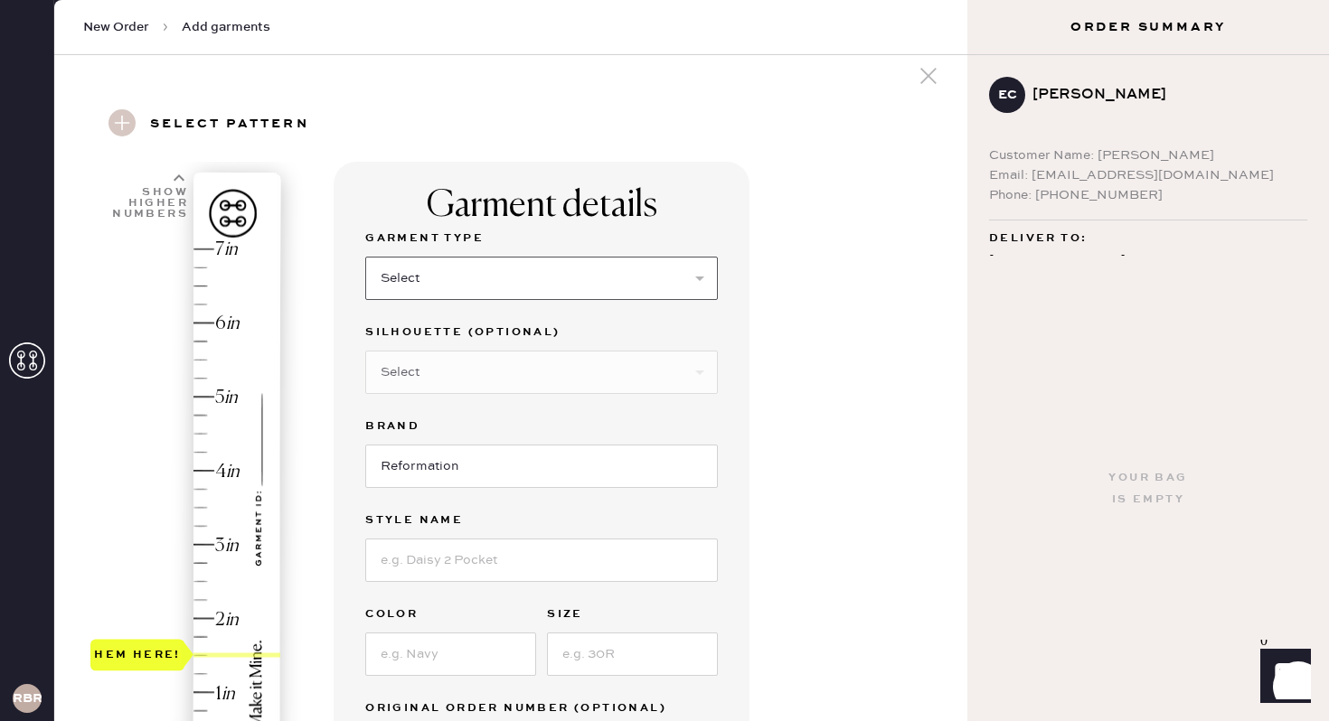
click at [476, 279] on select "Select Basic Skirt Jeans Leggings Pants Shorts Basic Sleeved Dress Basic Sleeve…" at bounding box center [541, 278] width 353 height 43
select select "2"
click at [365, 257] on select "Select Basic Skirt Jeans Leggings Pants Shorts Basic Sleeved Dress Basic Sleeve…" at bounding box center [541, 278] width 353 height 43
click at [480, 378] on select "Select Shorts Cropped Flare Boot Cut Straight Skinny Other" at bounding box center [541, 372] width 353 height 43
select select "5"
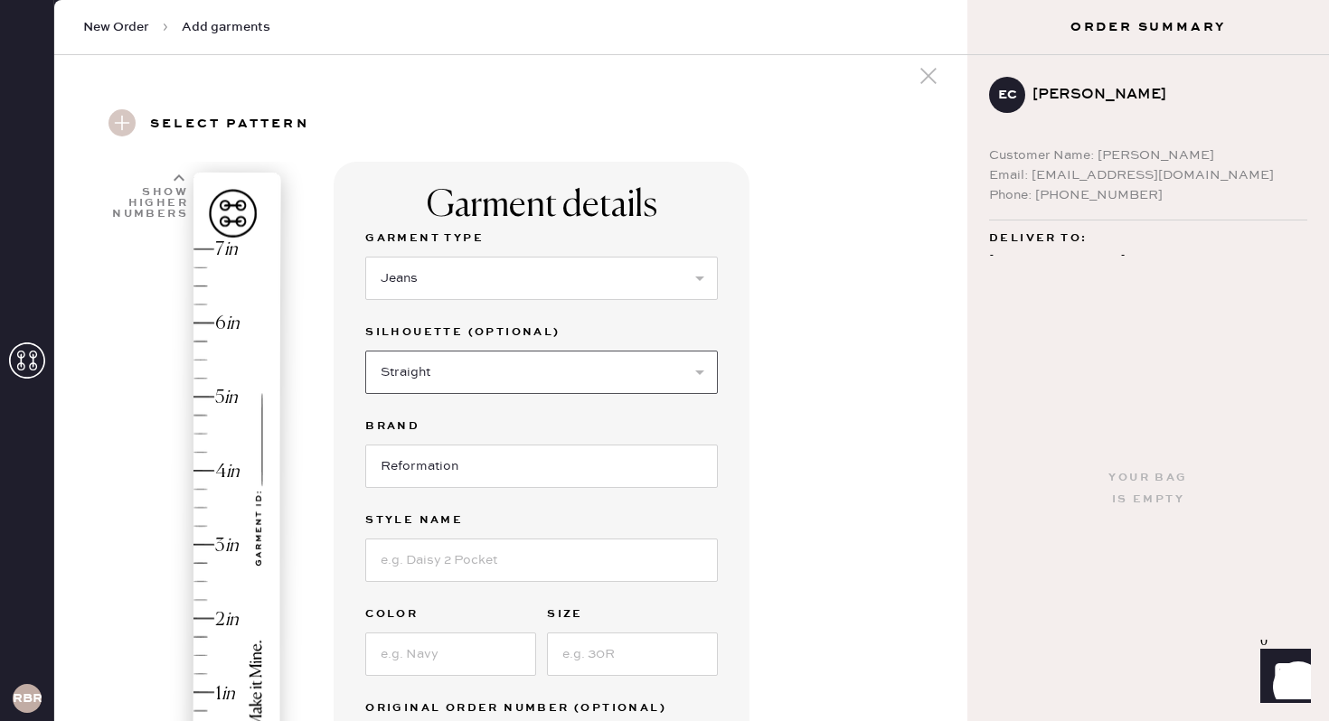
click at [365, 351] on select "Select Shorts Cropped Flare Boot Cut Straight Skinny Other" at bounding box center [541, 372] width 353 height 43
click at [472, 558] on input at bounding box center [541, 560] width 353 height 43
type input "charlee low rise straight"
click at [445, 654] on input at bounding box center [450, 654] width 171 height 43
type input "maggiore"
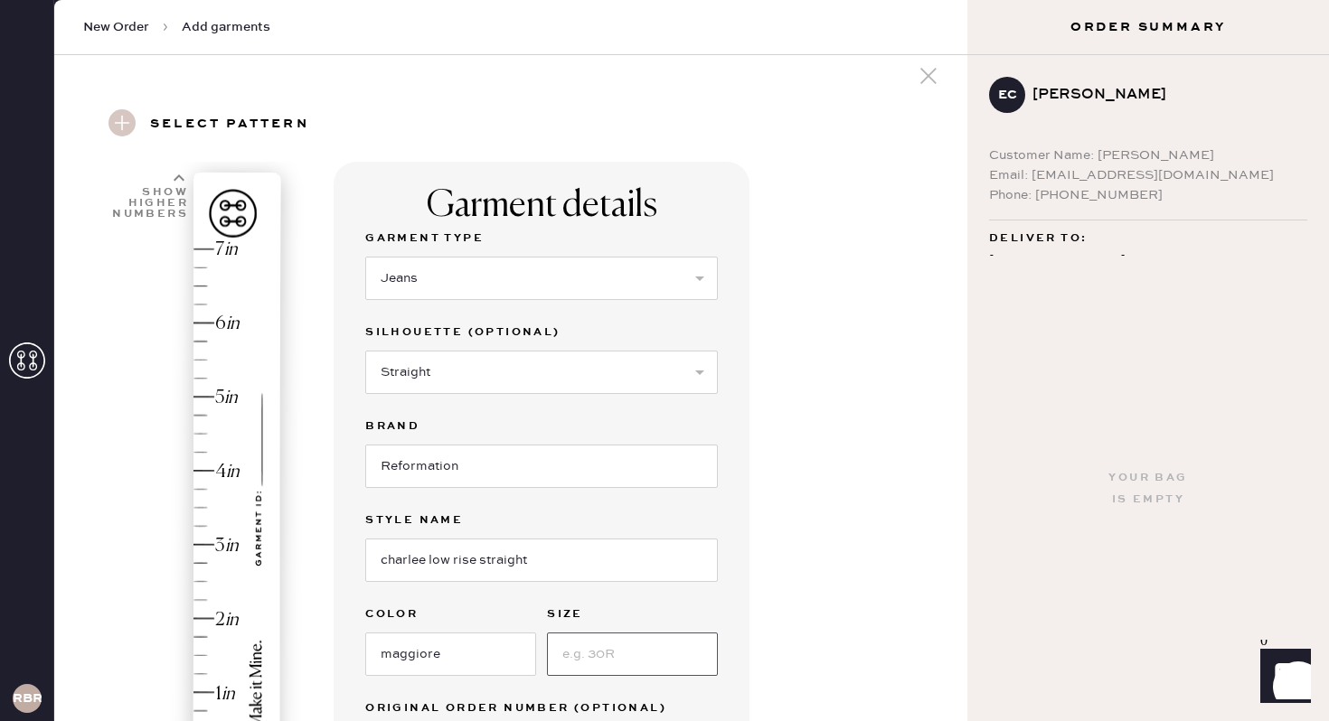
click at [591, 661] on input at bounding box center [632, 654] width 171 height 43
type input "27"
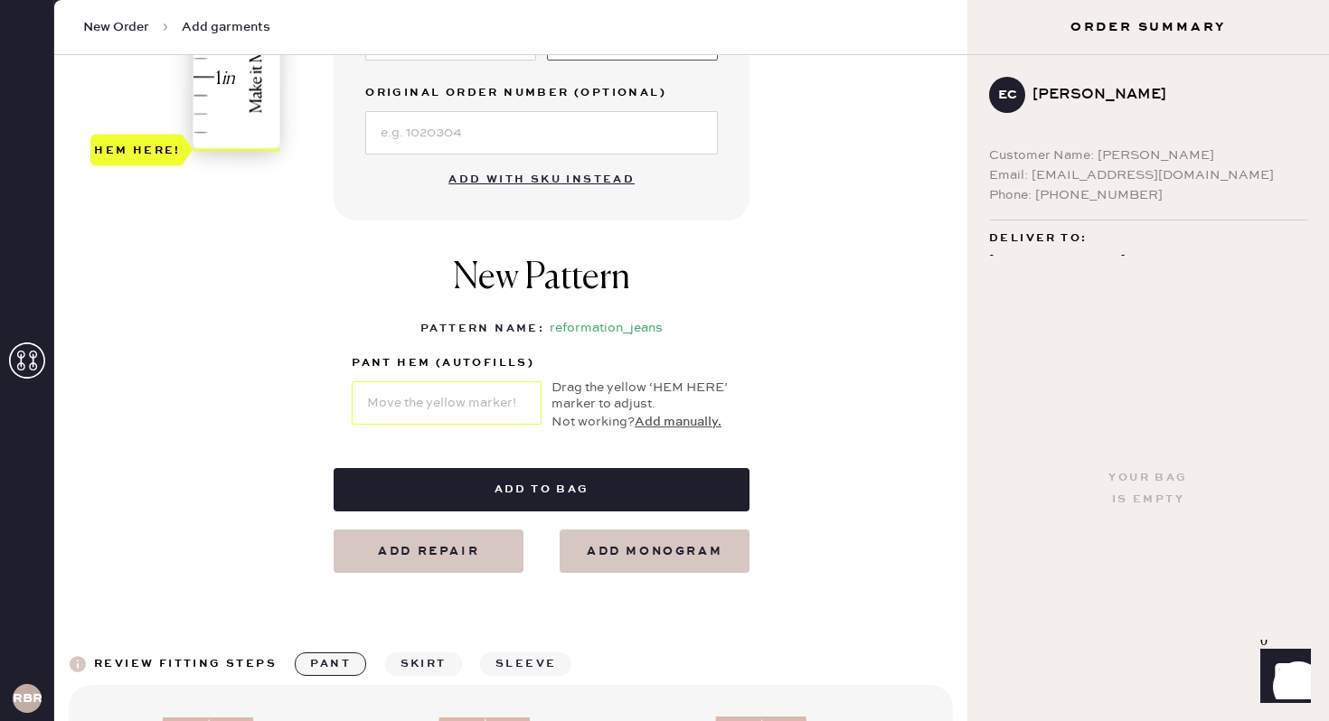
scroll to position [767, 0]
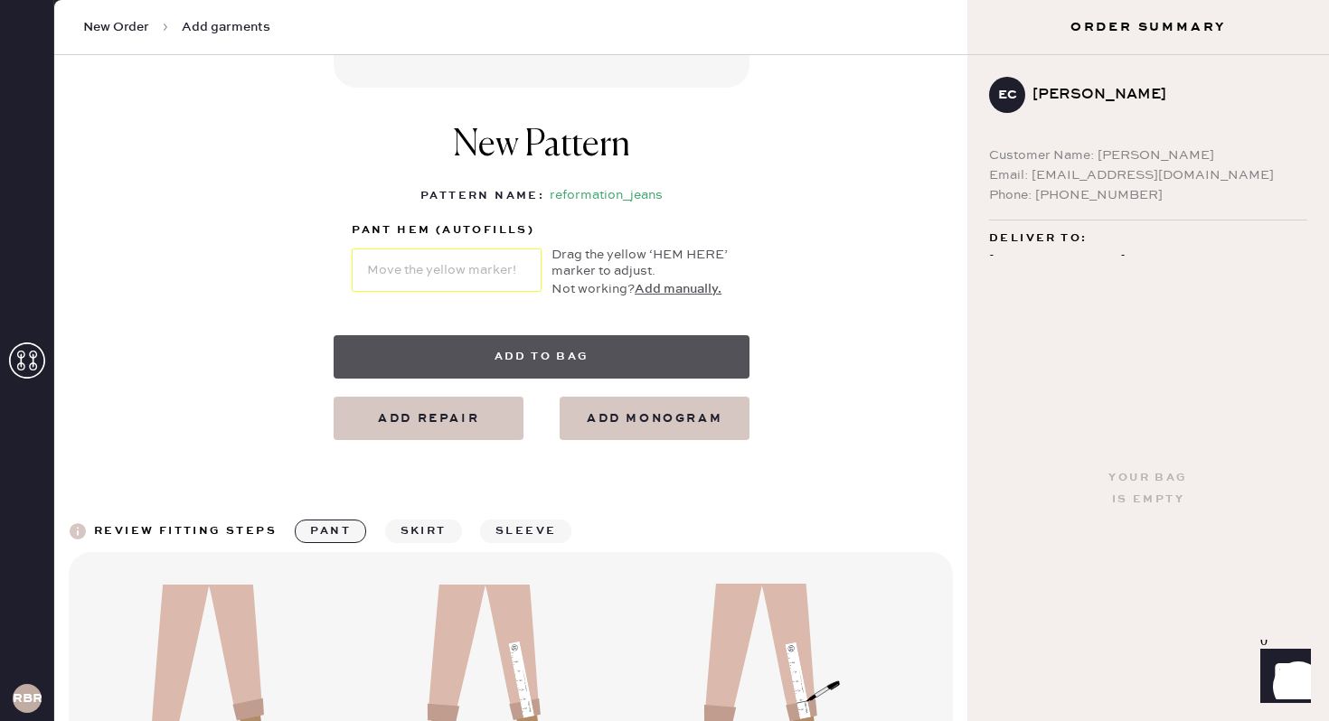
click at [581, 343] on button "Add to bag" at bounding box center [542, 356] width 416 height 43
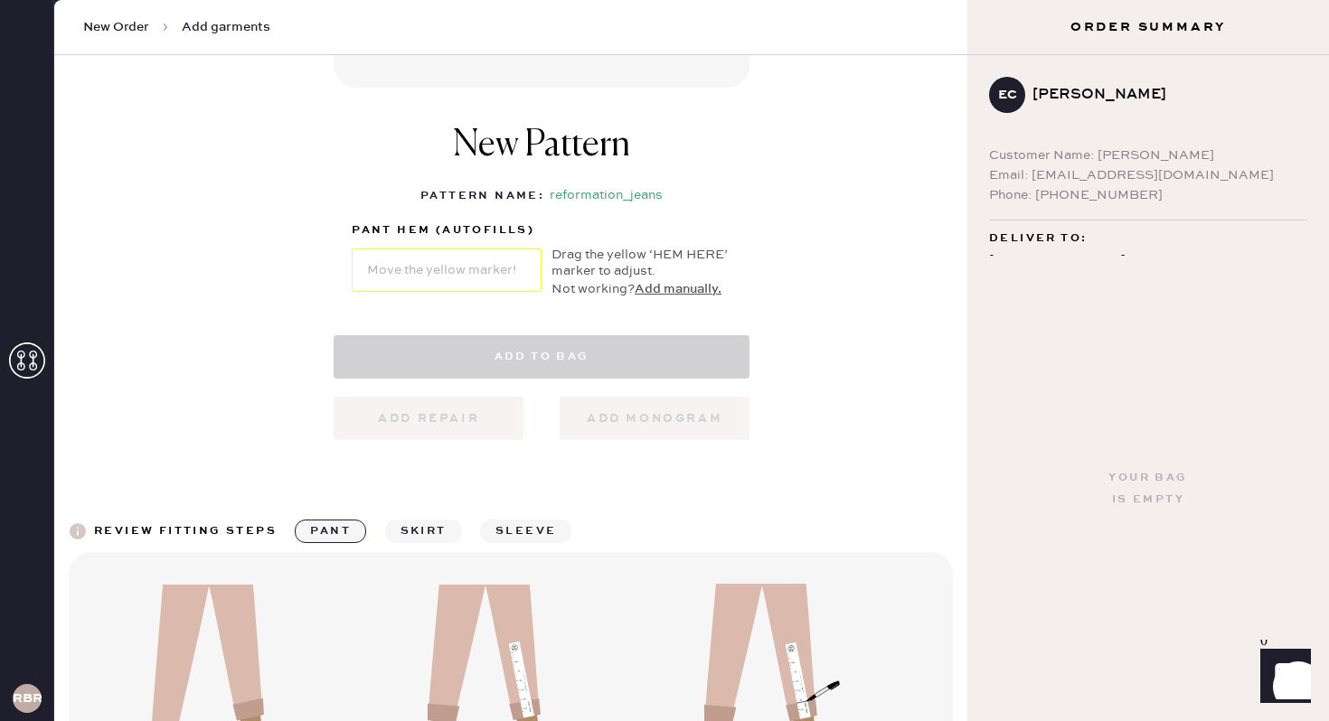
select select "2"
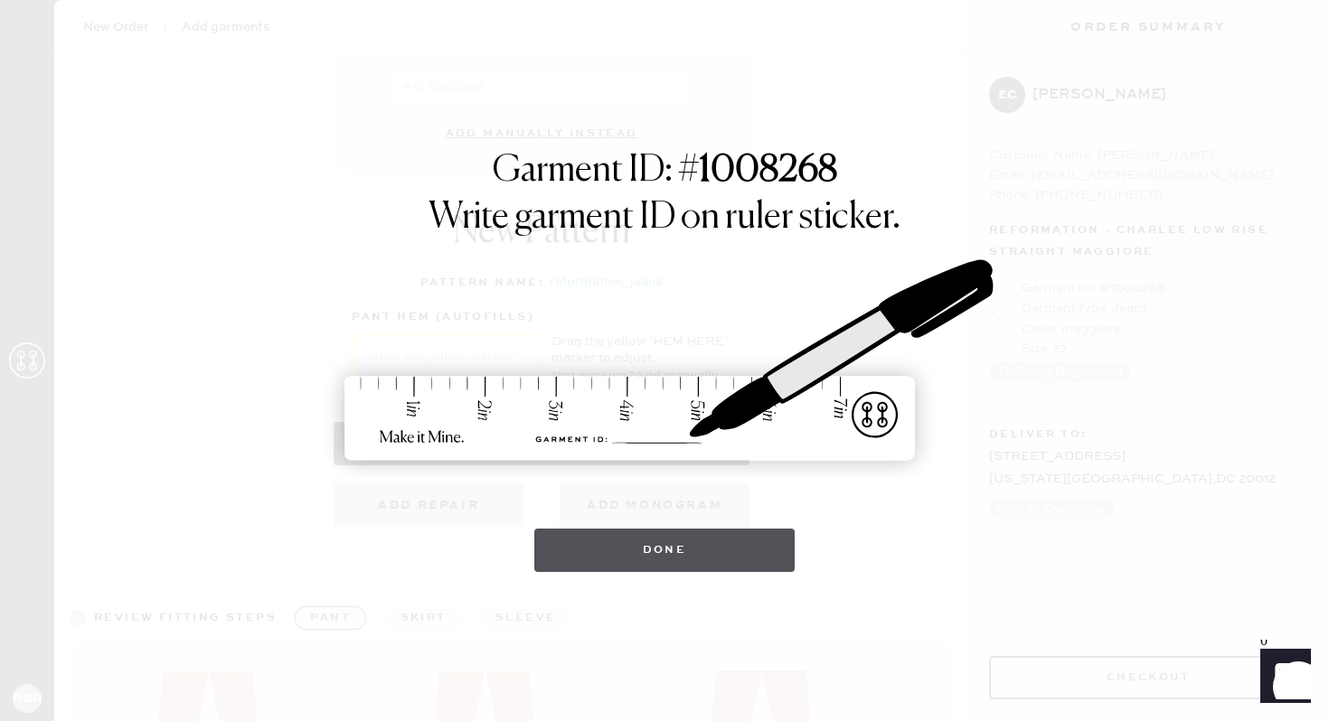
click at [647, 570] on button "Done" at bounding box center [664, 550] width 261 height 43
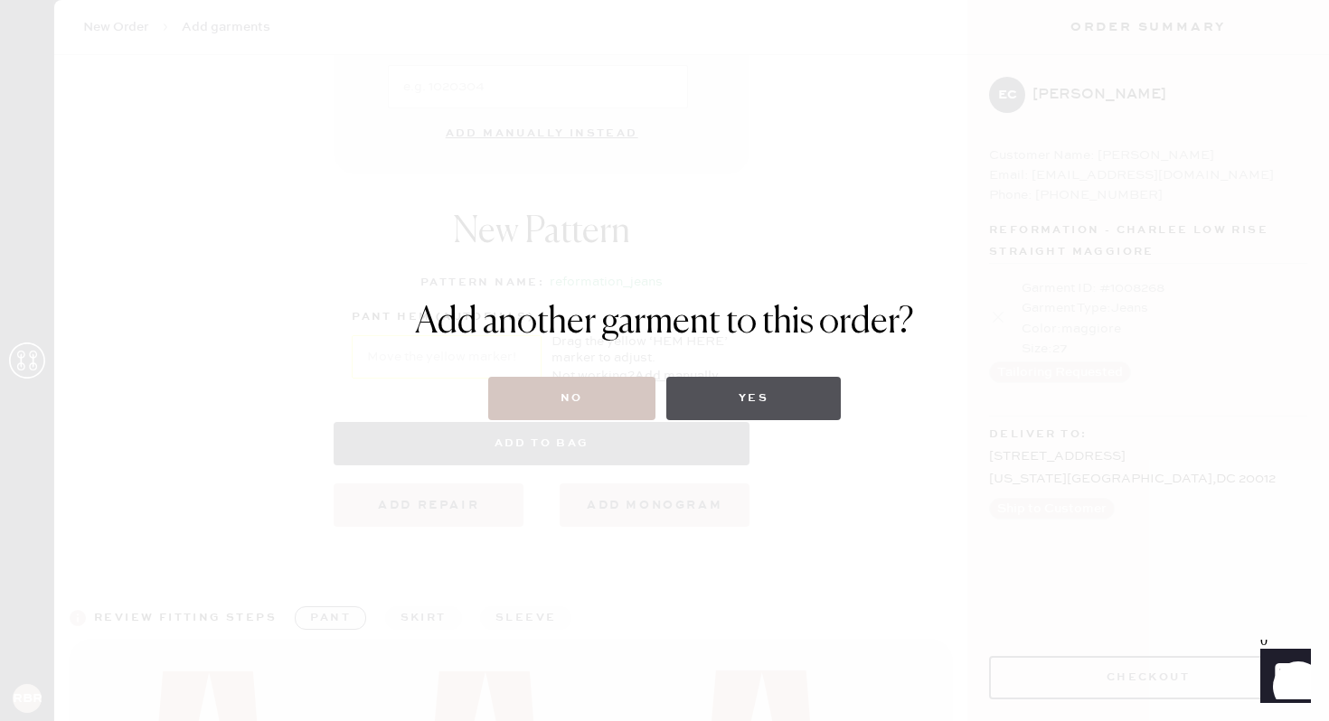
click at [782, 394] on button "Yes" at bounding box center [753, 398] width 174 height 43
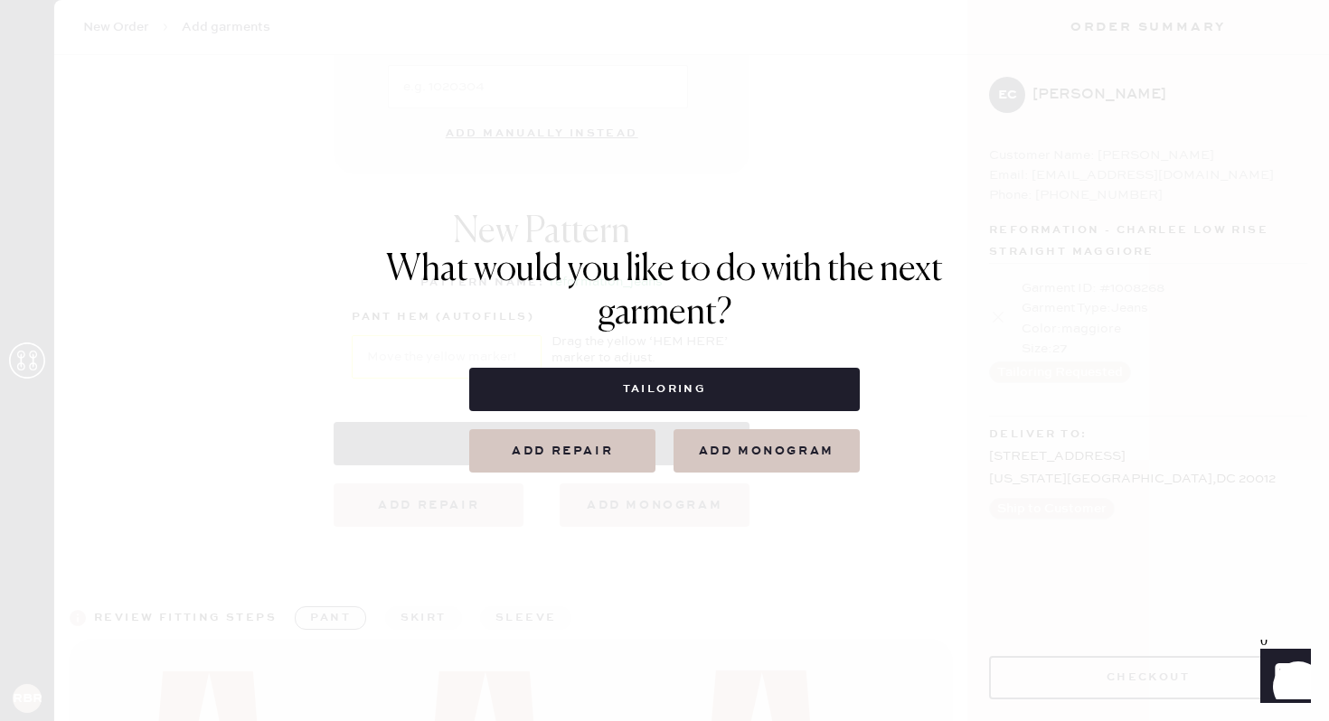
click at [782, 394] on button "Tailoring" at bounding box center [664, 389] width 390 height 43
select select
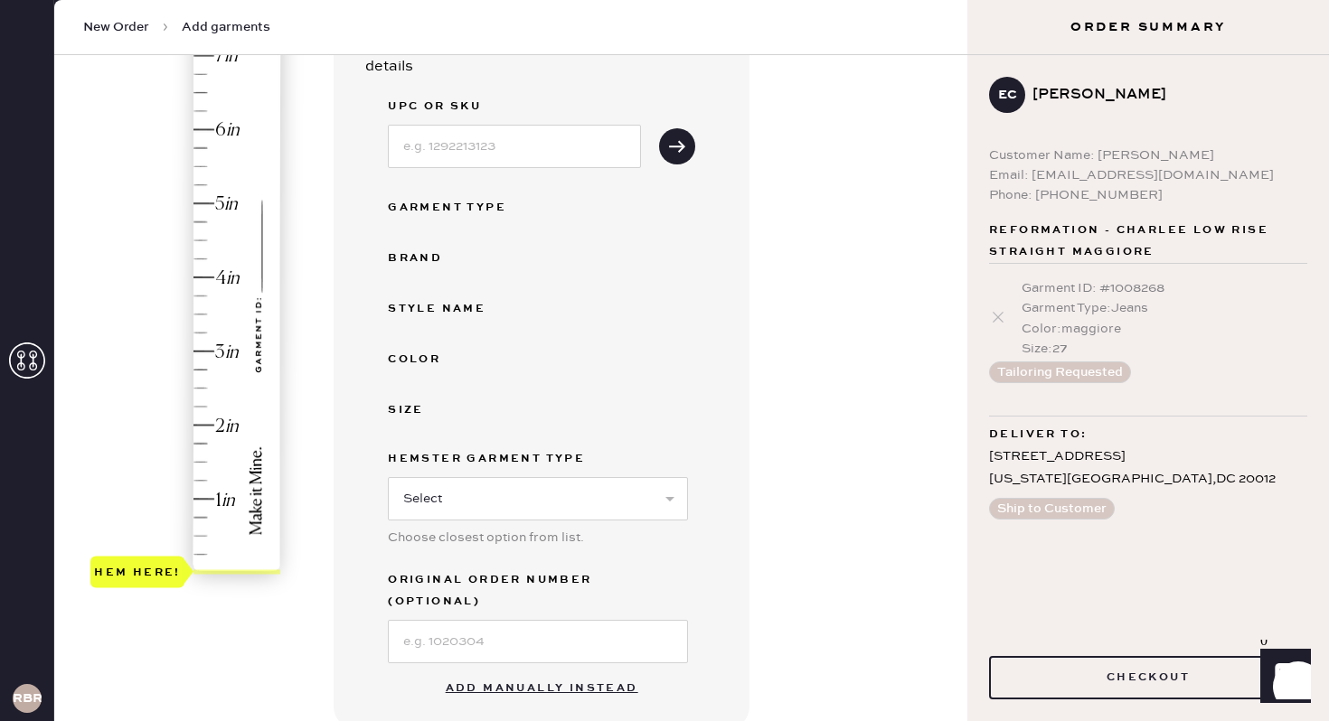
scroll to position [218, 0]
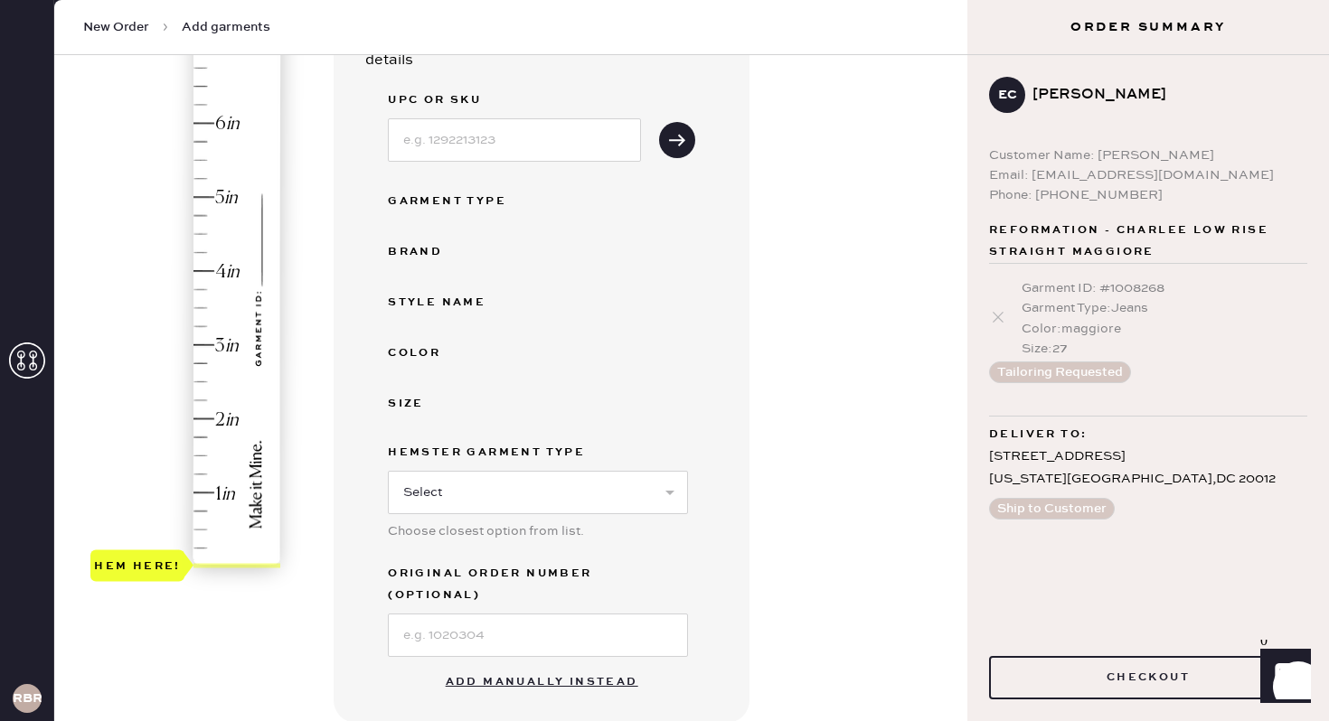
click at [201, 437] on div "Hem here!" at bounding box center [186, 308] width 193 height 533
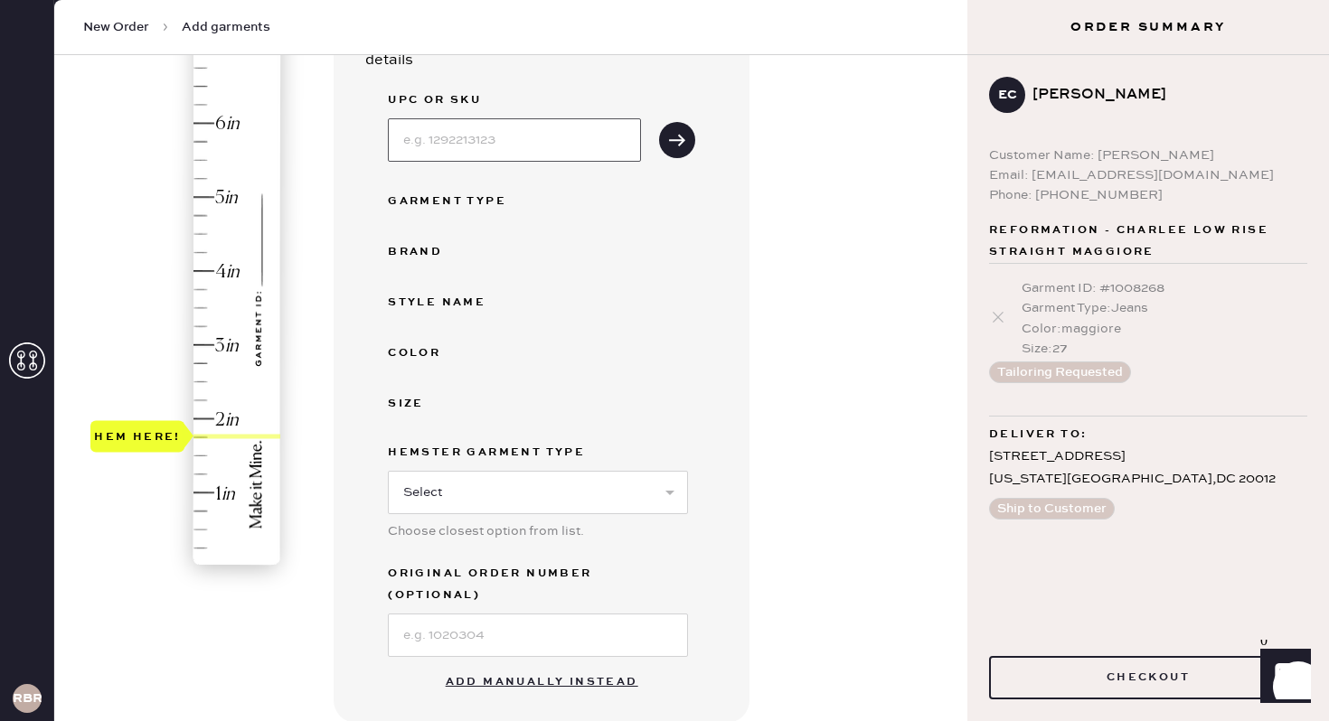
click at [513, 134] on input at bounding box center [514, 139] width 253 height 43
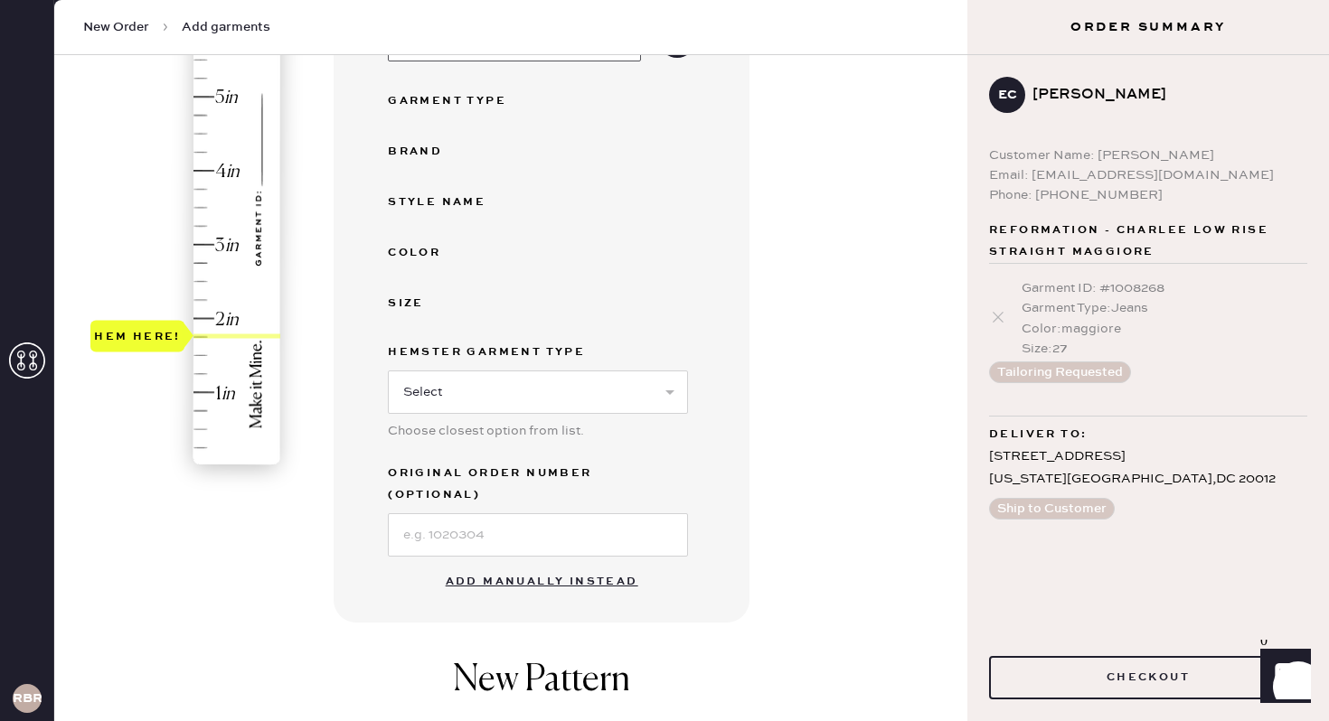
scroll to position [335, 0]
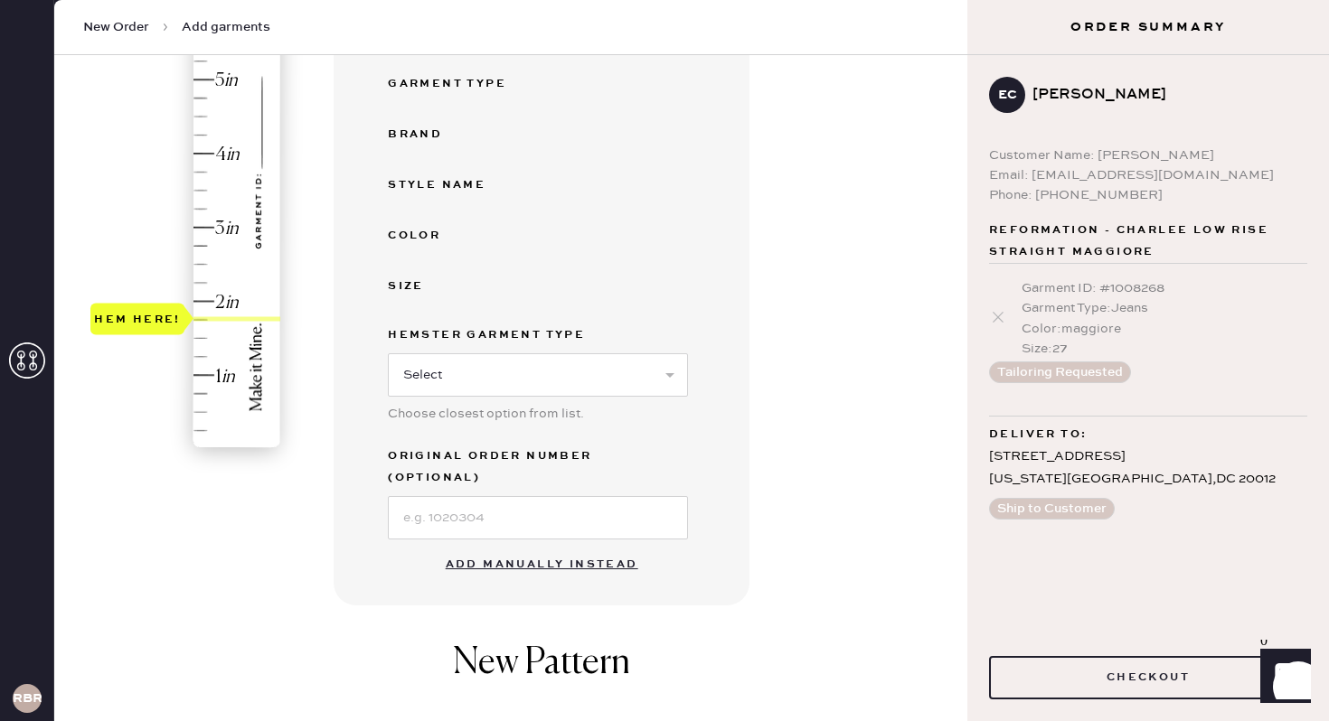
click at [521, 547] on button "Add manually instead" at bounding box center [542, 565] width 214 height 36
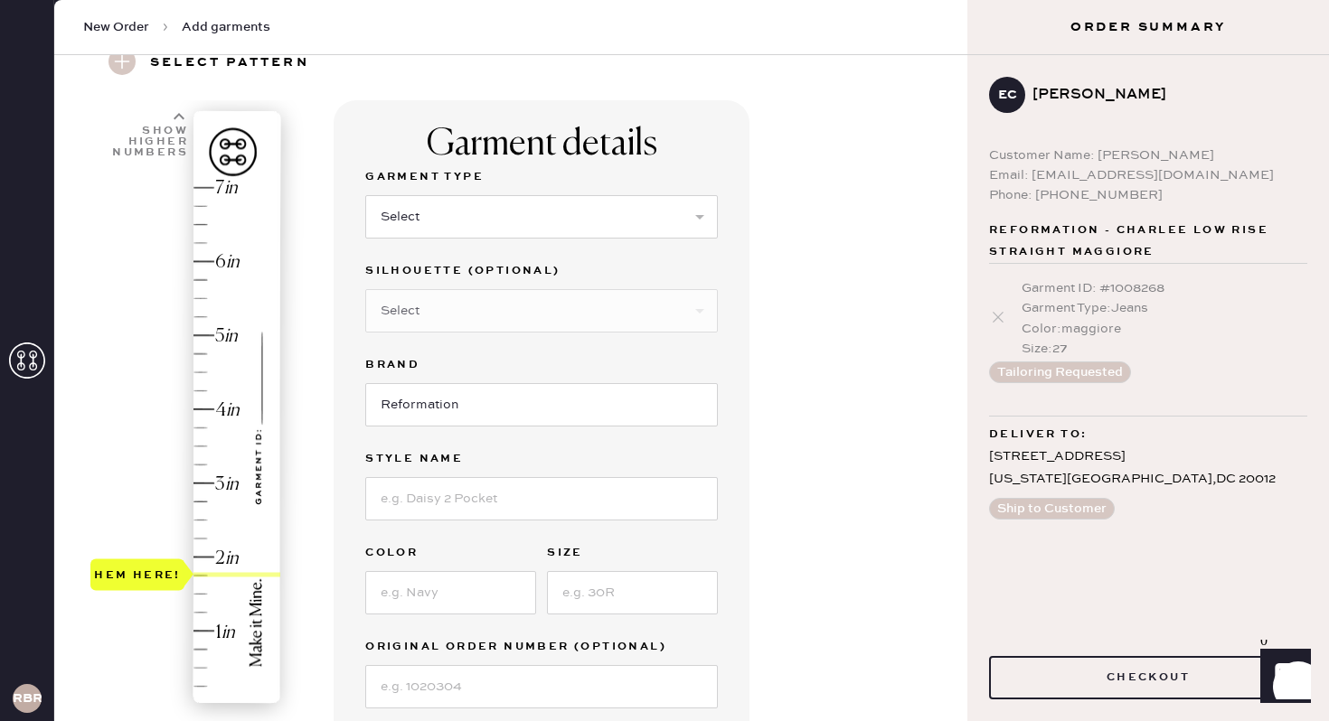
scroll to position [133, 0]
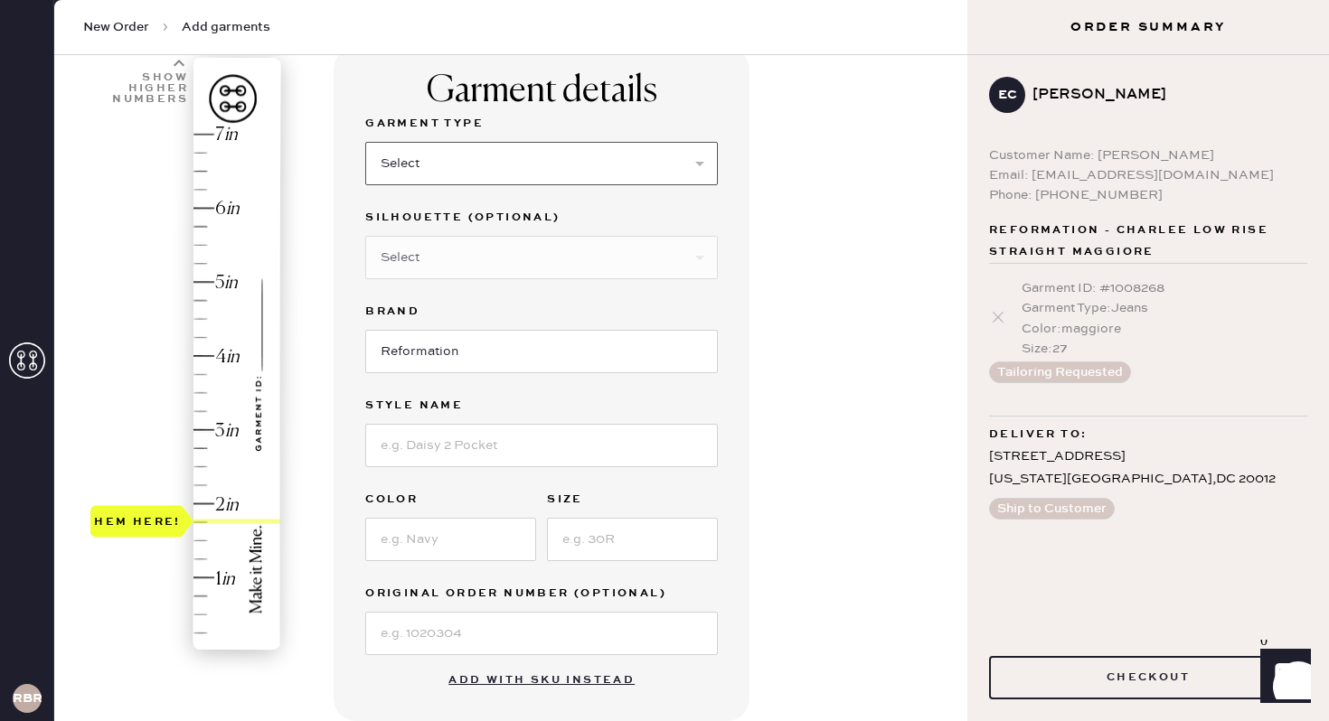
click at [470, 154] on select "Select Basic Skirt Jeans Leggings Pants Shorts Basic Sleeved Dress Basic Sleeve…" at bounding box center [541, 163] width 353 height 43
select select "4"
click at [365, 142] on select "Select Basic Skirt Jeans Leggings Pants Shorts Basic Sleeved Dress Basic Sleeve…" at bounding box center [541, 163] width 353 height 43
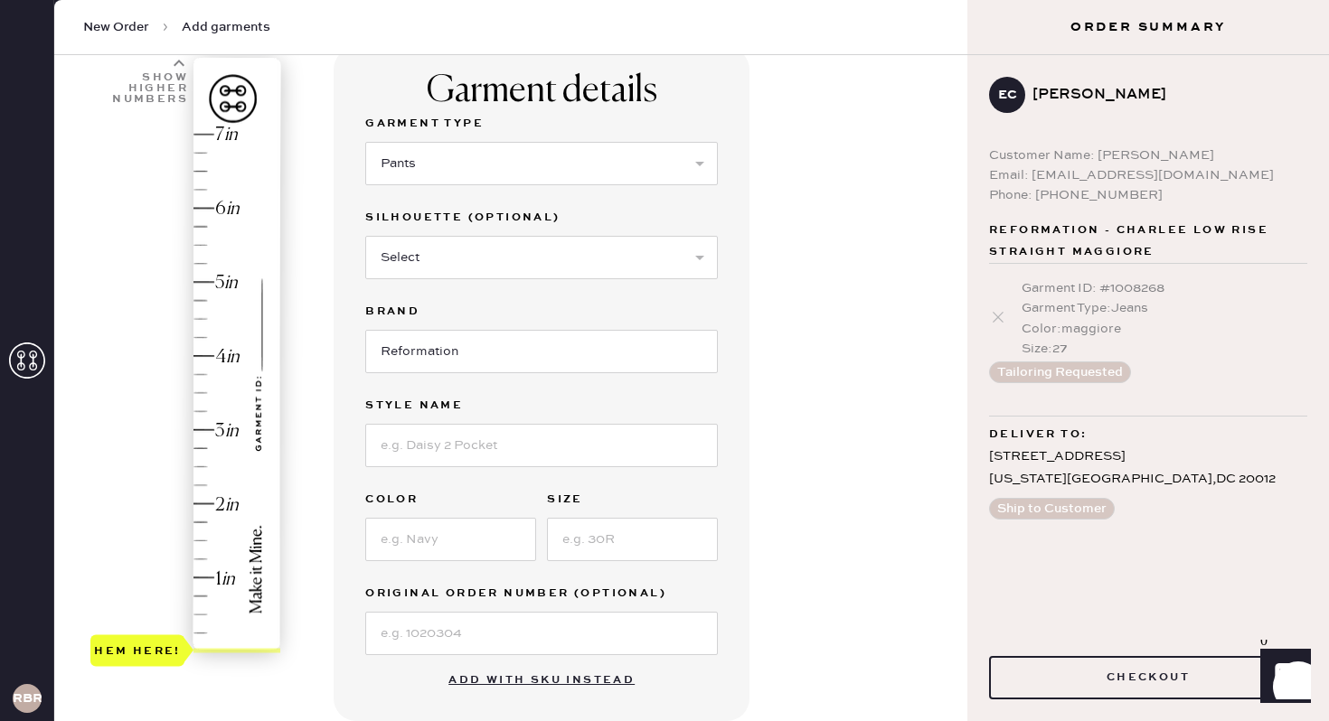
type input "1.75"
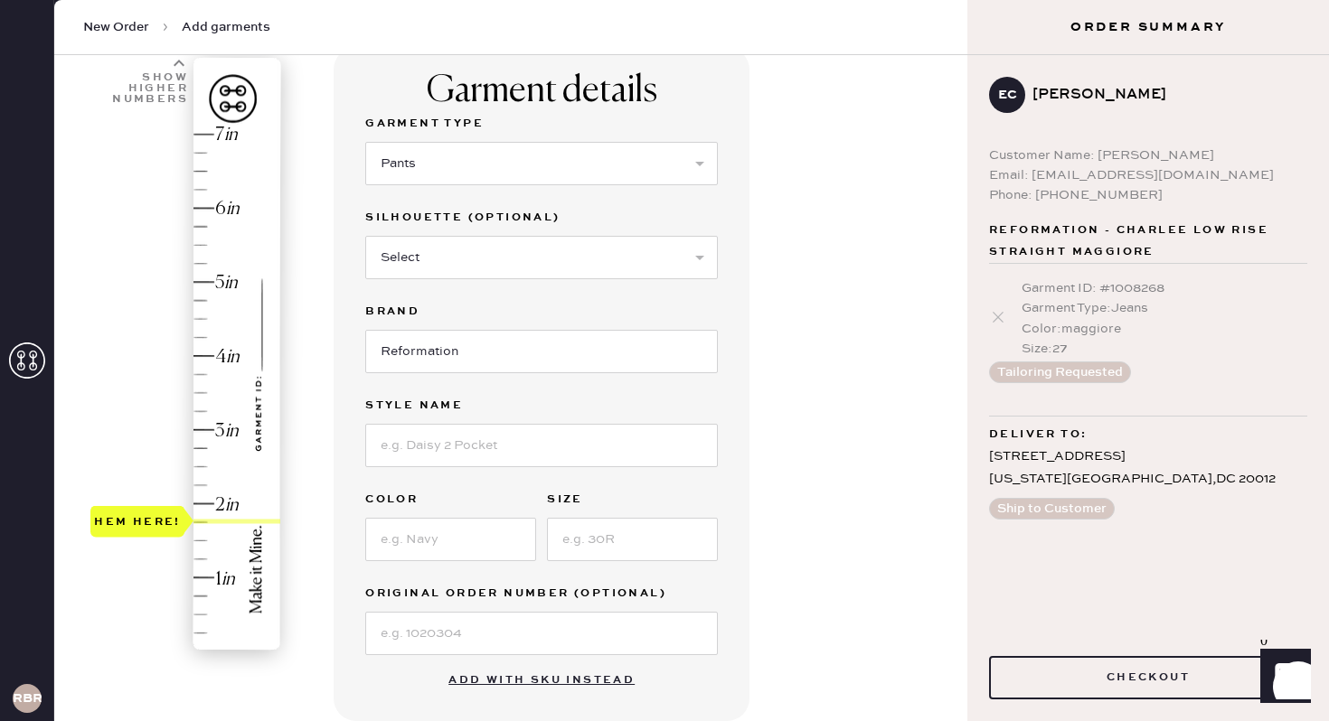
click at [205, 522] on div "Hem here!" at bounding box center [186, 393] width 193 height 533
click at [474, 259] on select "Select Joggers Shorts Cropped Flare Boot Cut Straight Skinny Other" at bounding box center [541, 257] width 353 height 43
select select "11"
click at [365, 236] on select "Select Joggers Shorts Cropped Flare Boot Cut Straight Skinny Other" at bounding box center [541, 257] width 353 height 43
click at [451, 460] on input at bounding box center [541, 445] width 353 height 43
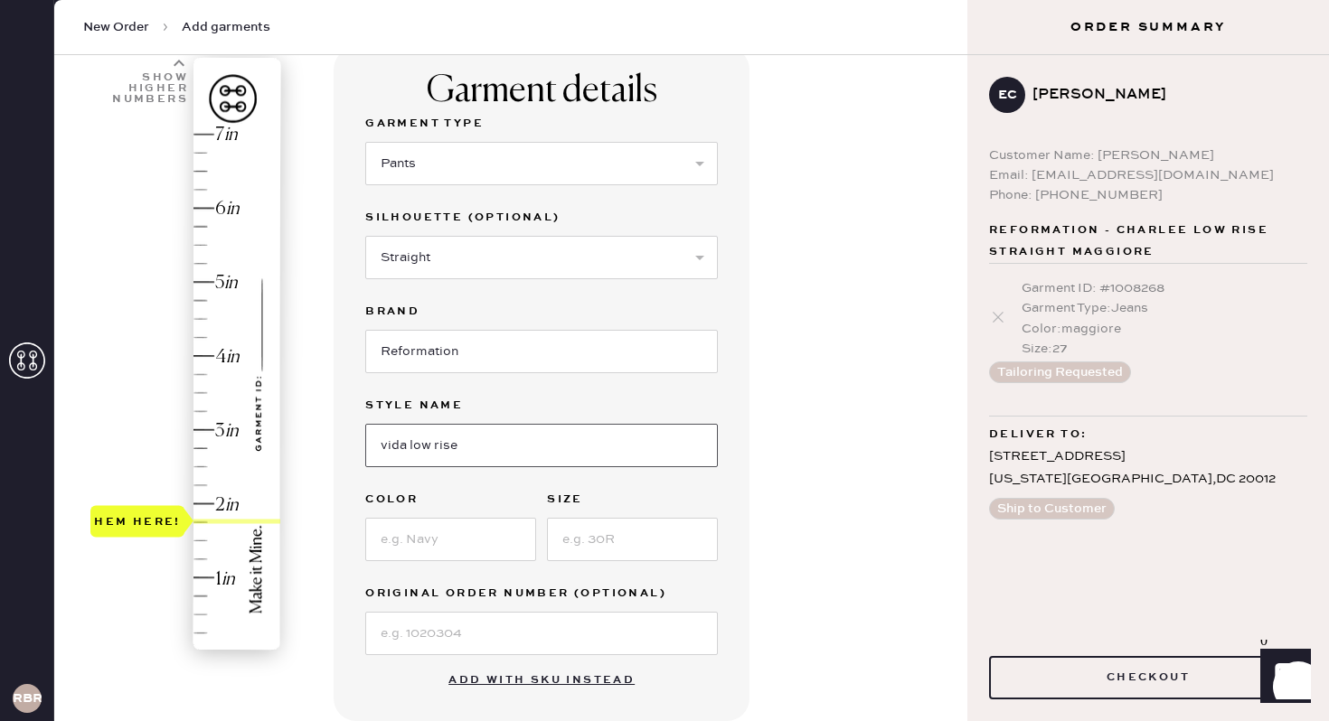
type input "vida low rise"
click at [487, 537] on input at bounding box center [450, 539] width 171 height 43
type input "o"
type input "pitch black"
click at [598, 536] on input at bounding box center [632, 539] width 171 height 43
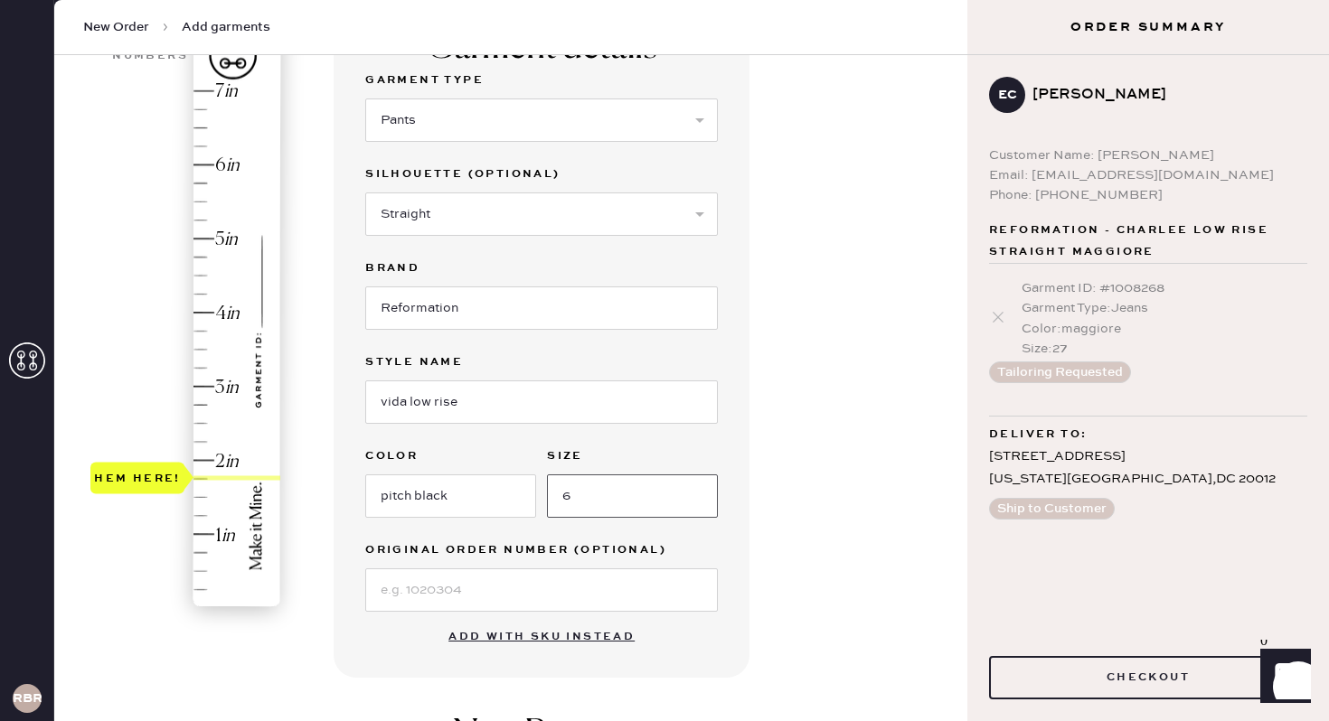
scroll to position [203, 0]
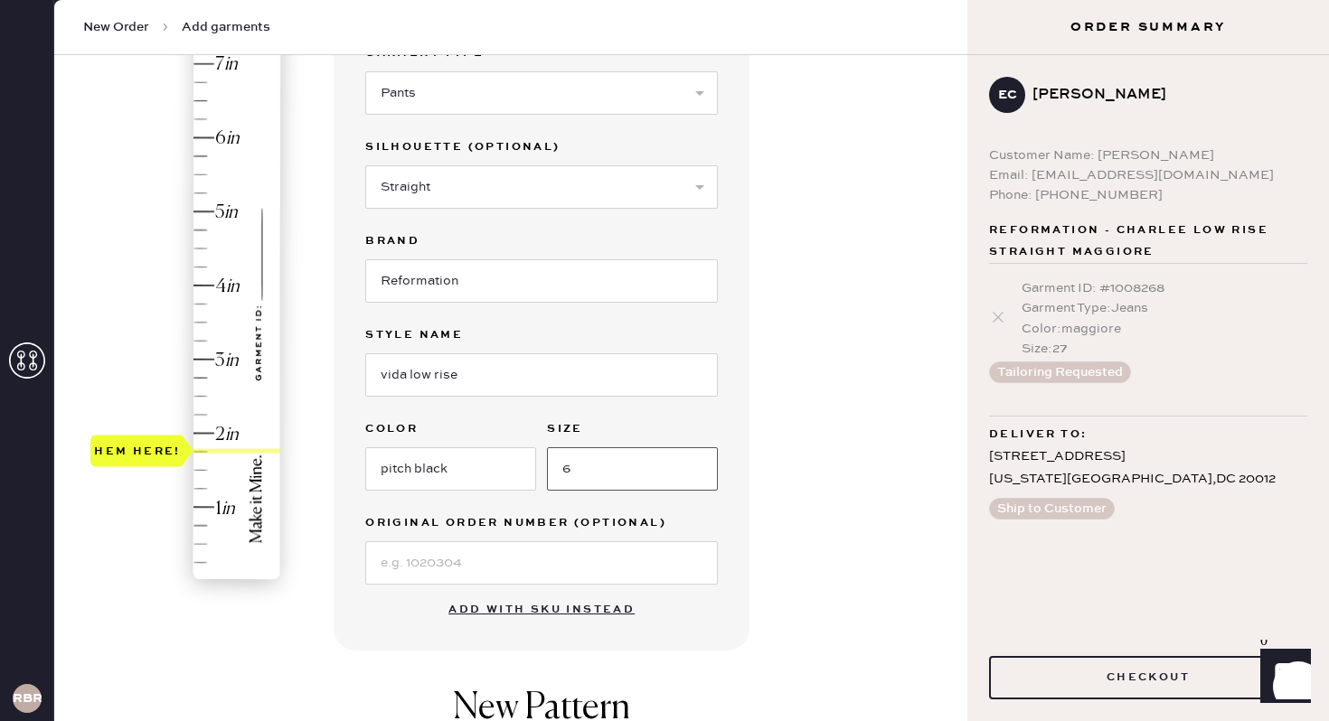
type input "6"
click at [655, 189] on select "Select Joggers Shorts Cropped Flare Boot Cut Straight Skinny Other" at bounding box center [541, 186] width 353 height 43
click at [365, 165] on select "Select Joggers Shorts Cropped Flare Boot Cut Straight Skinny Other" at bounding box center [541, 186] width 353 height 43
click at [655, 189] on select "Select Joggers Shorts Cropped Flare Boot Cut Straight Skinny Other" at bounding box center [541, 186] width 353 height 43
select select "other"
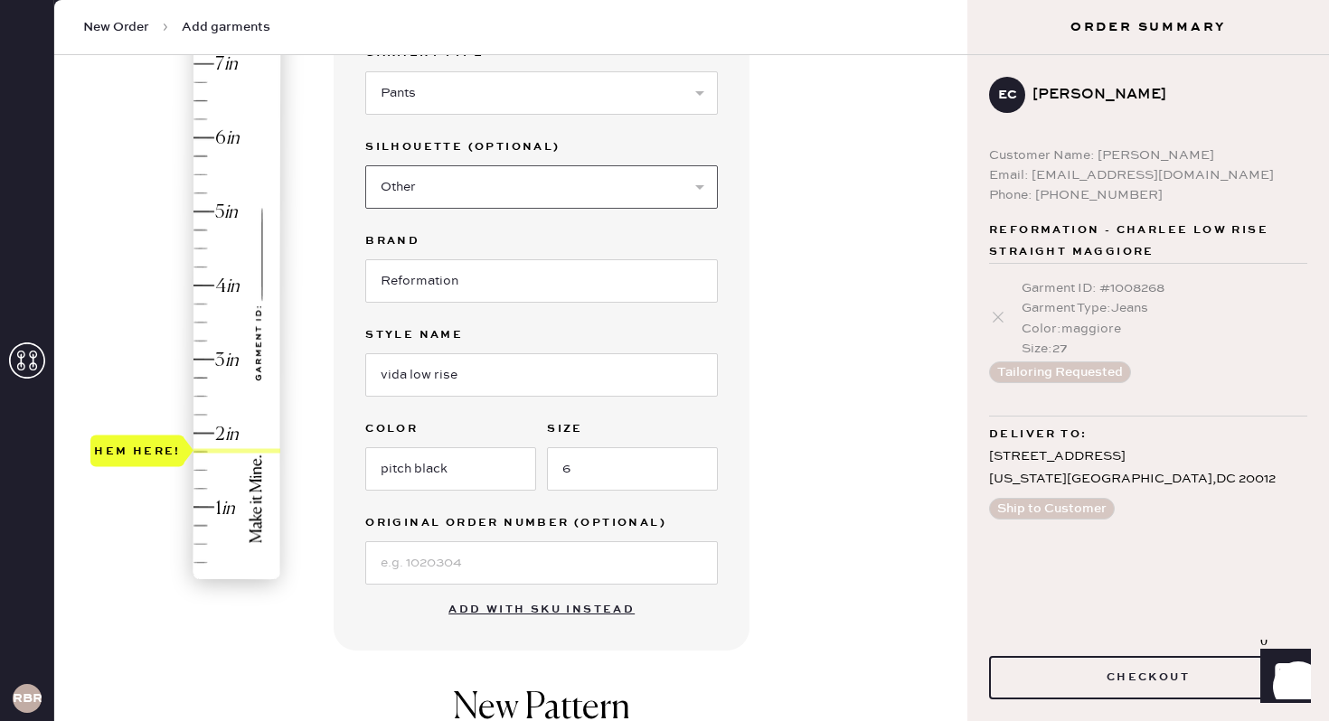
click at [365, 165] on select "Select Joggers Shorts Cropped Flare Boot Cut Straight Skinny Other" at bounding box center [541, 186] width 353 height 43
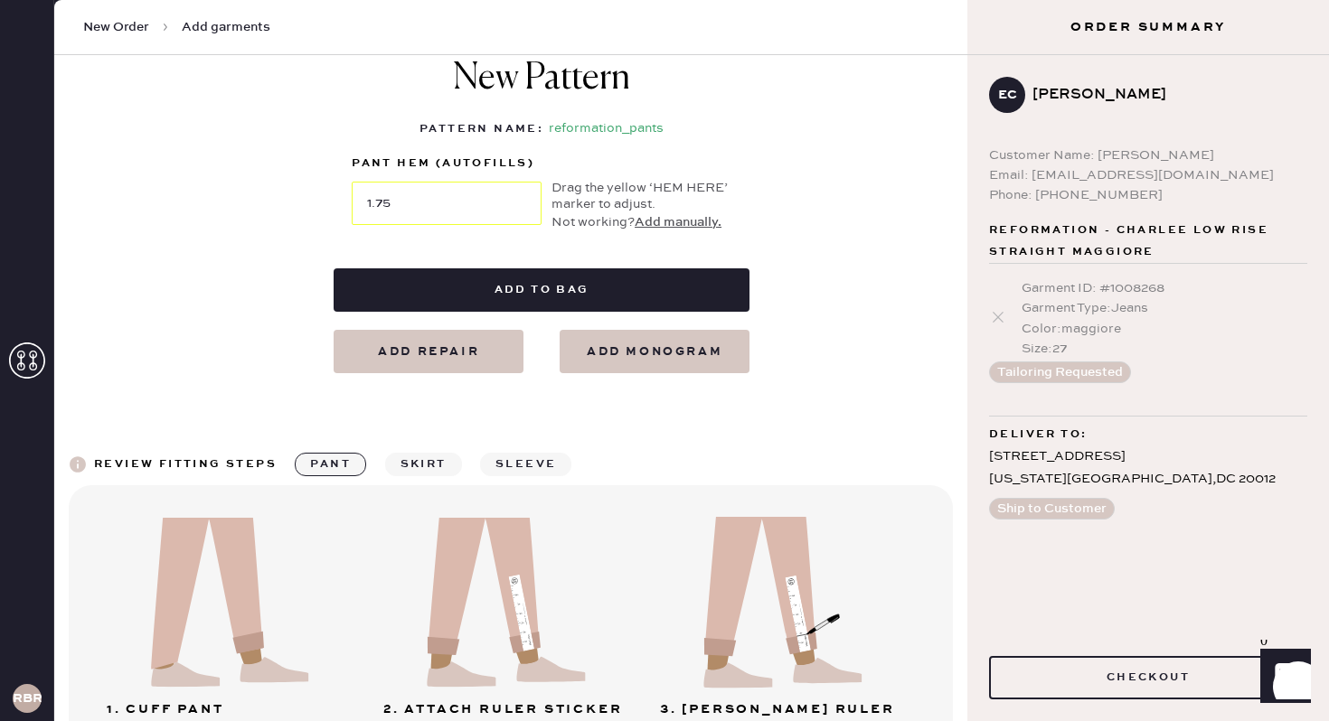
scroll to position [950, 0]
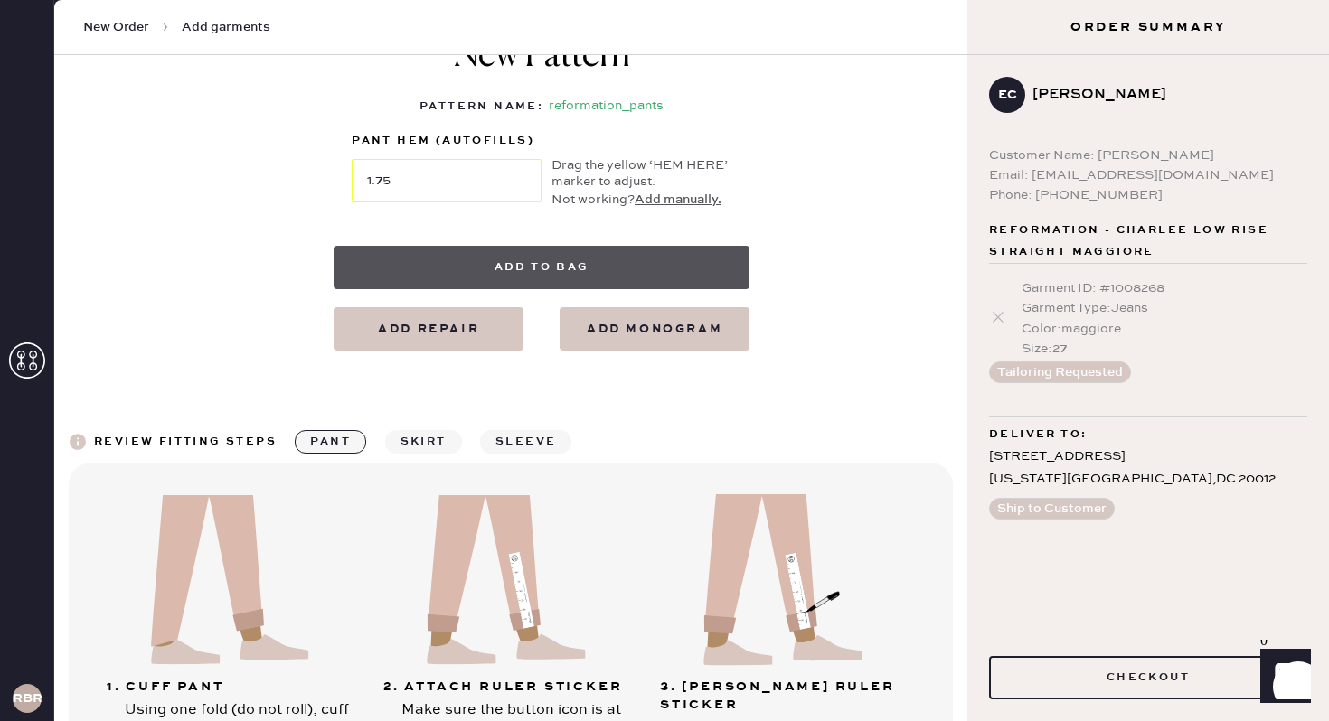
click at [597, 278] on button "Add to bag" at bounding box center [542, 267] width 416 height 43
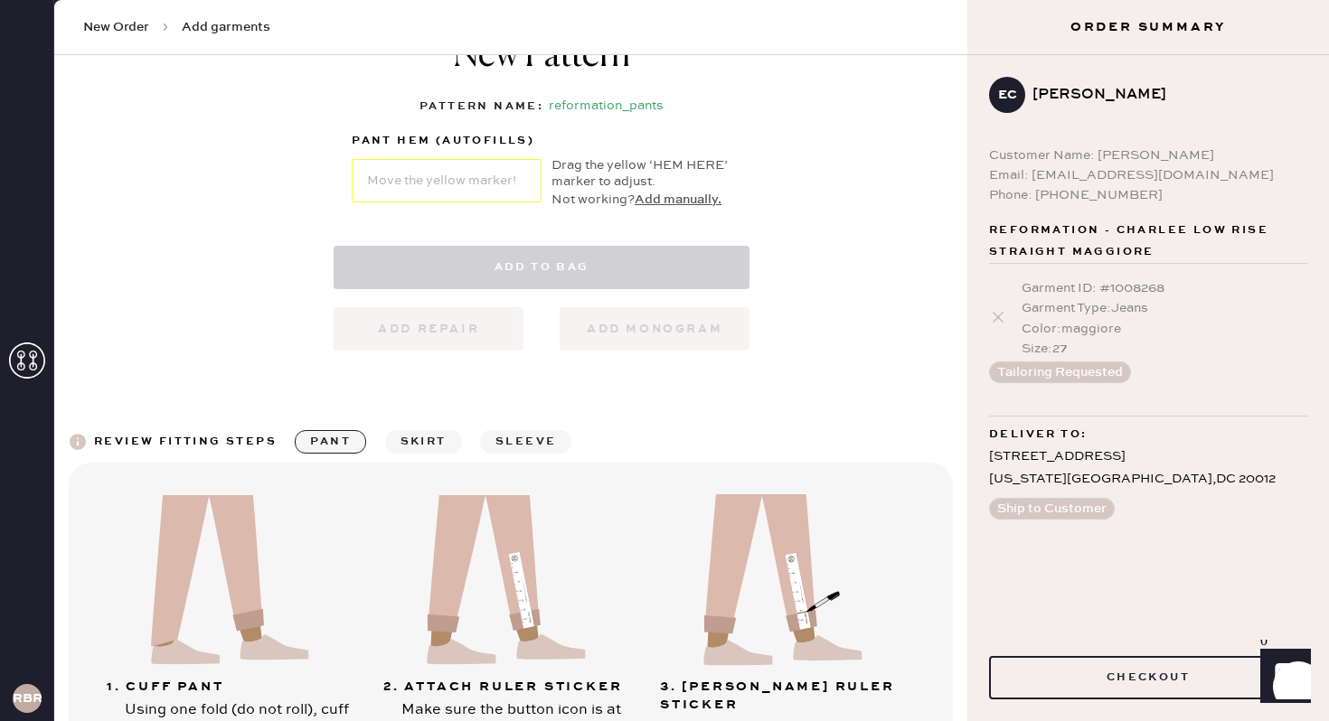
select select "4"
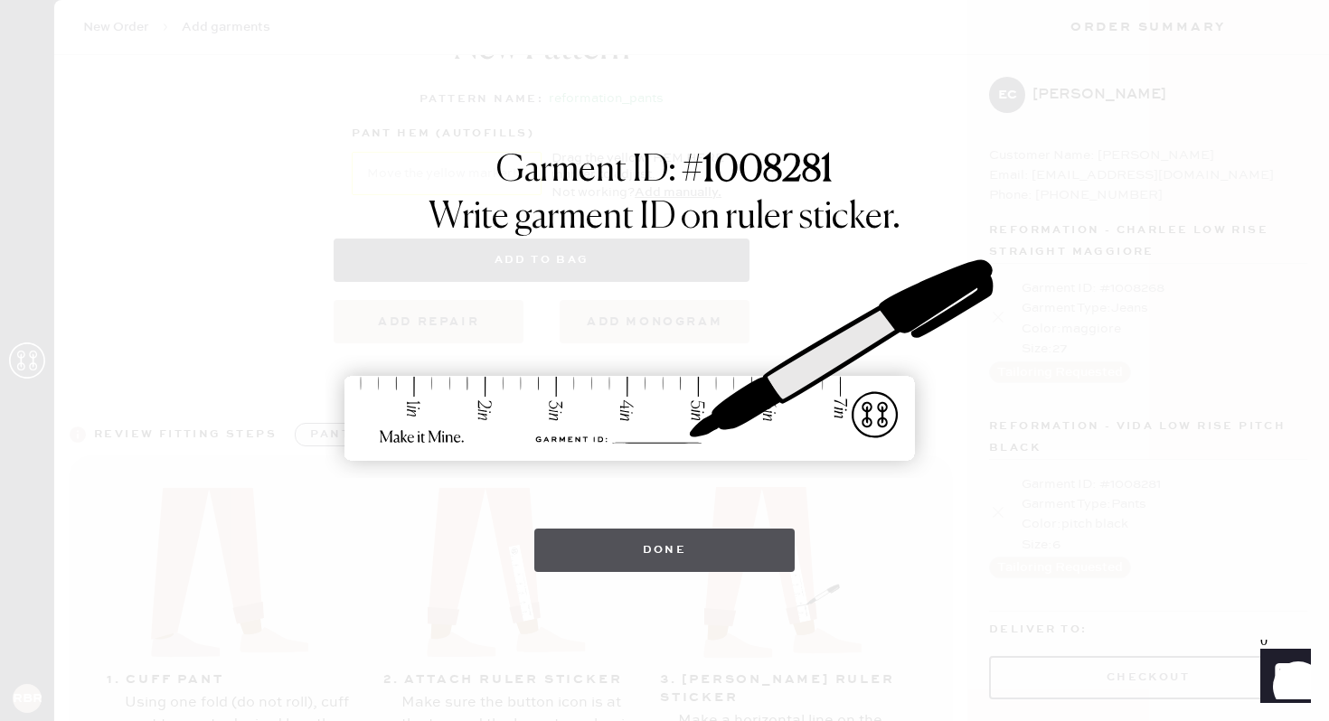
click at [661, 539] on button "Done" at bounding box center [664, 550] width 261 height 43
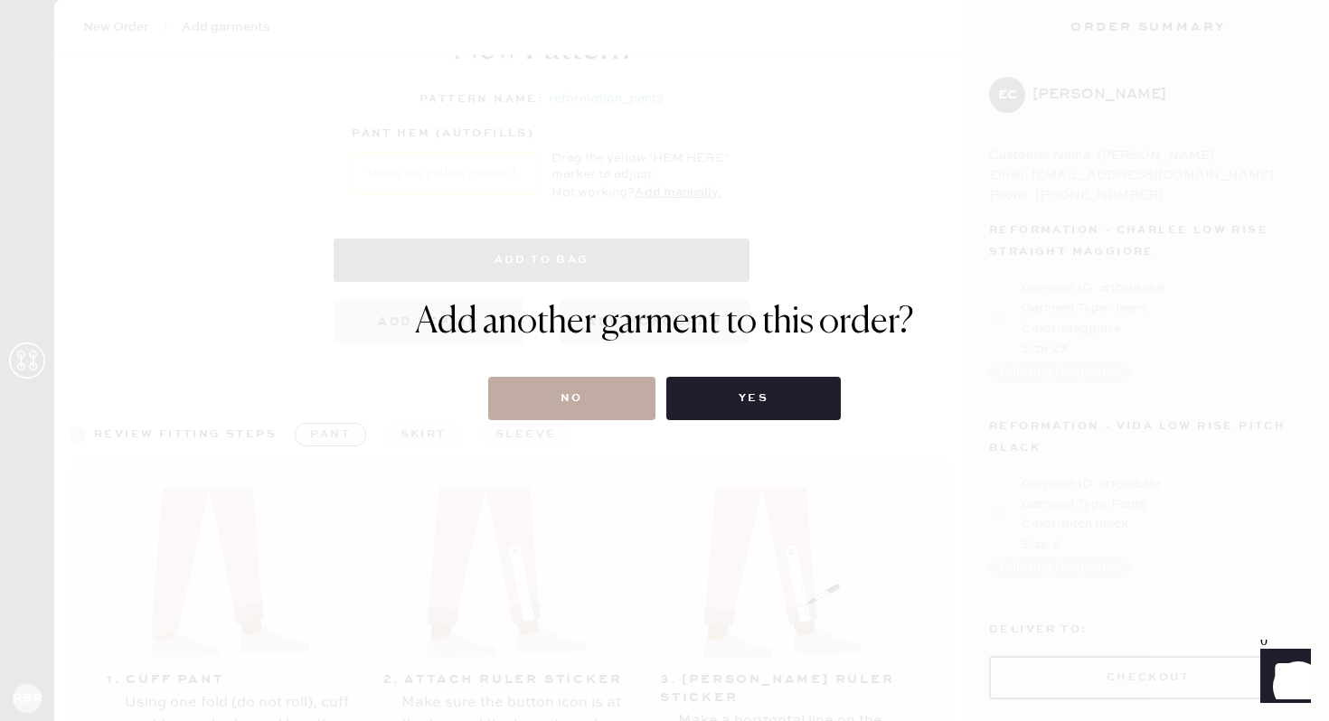
click at [619, 406] on button "No" at bounding box center [571, 398] width 167 height 43
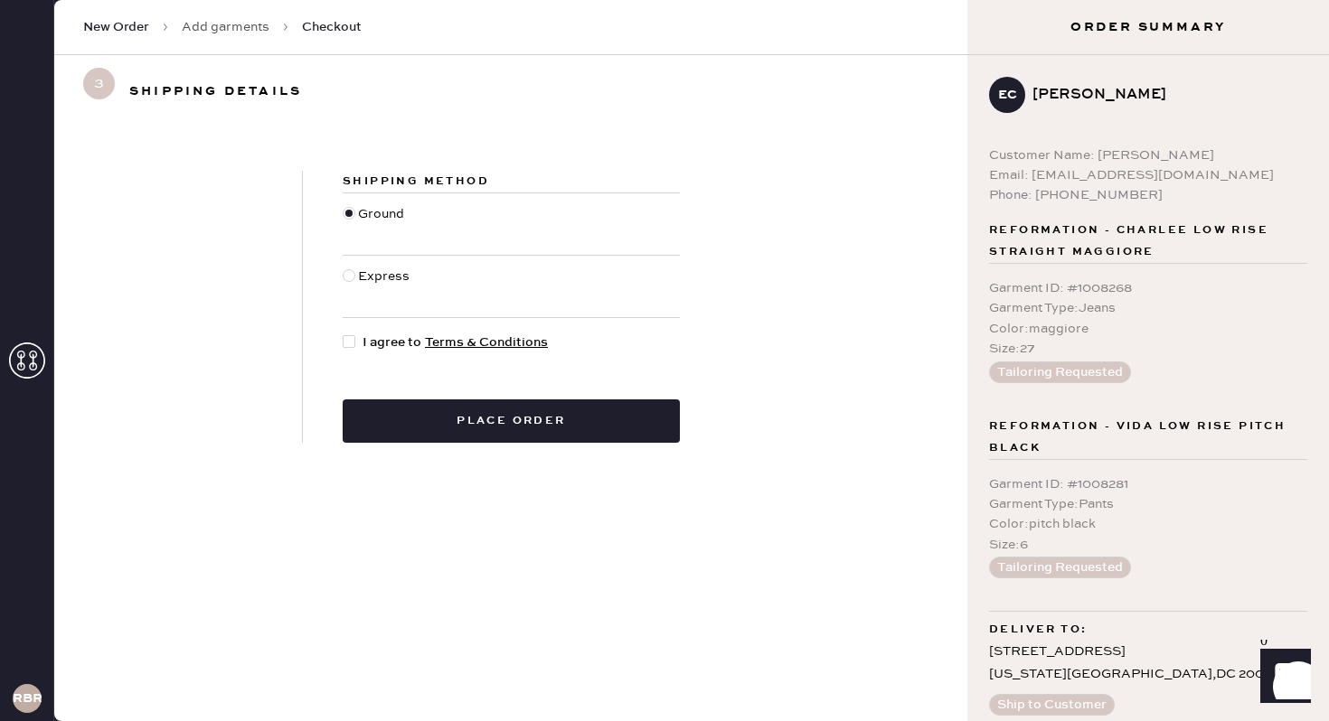
click at [460, 371] on div "Shipping Method Ground Express I agree to Terms & Conditions Place order" at bounding box center [511, 307] width 417 height 272
click at [361, 338] on div at bounding box center [353, 343] width 20 height 20
click at [344, 334] on input "I agree to Terms & Conditions" at bounding box center [343, 333] width 1 height 1
checkbox input "true"
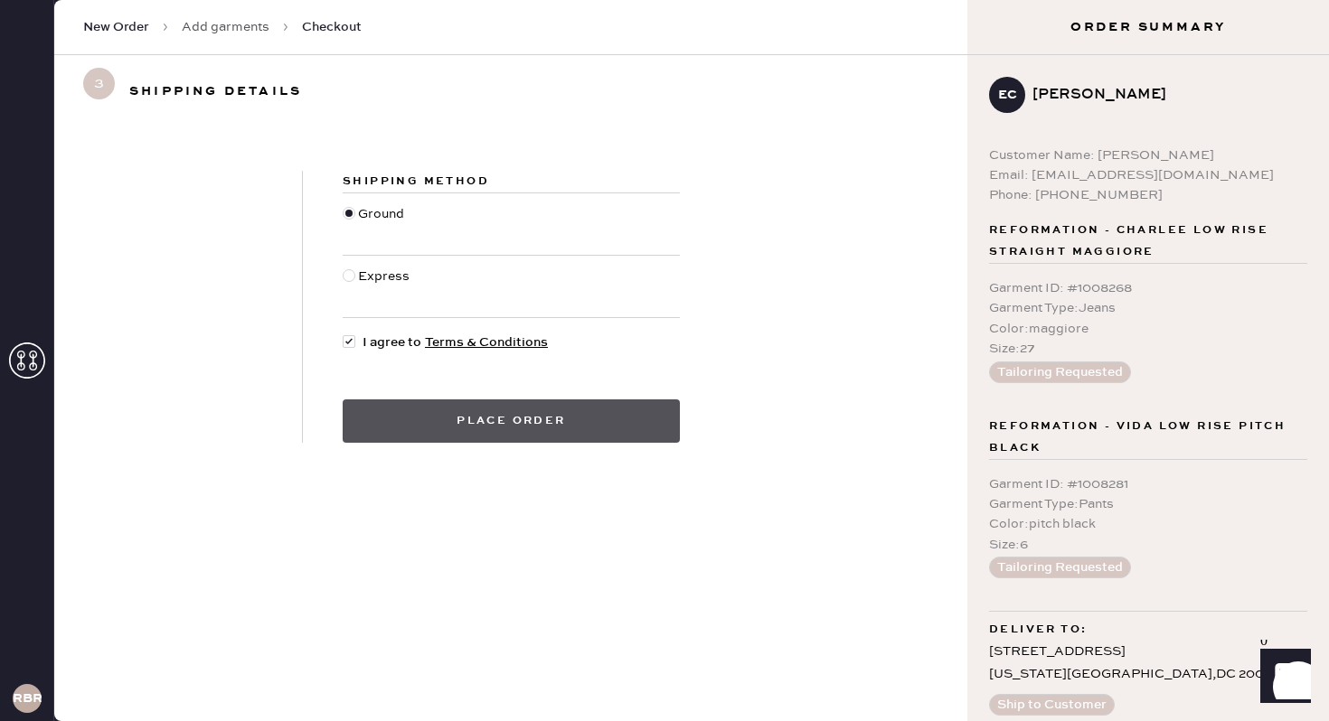
click at [488, 428] on button "Place order" at bounding box center [511, 421] width 337 height 43
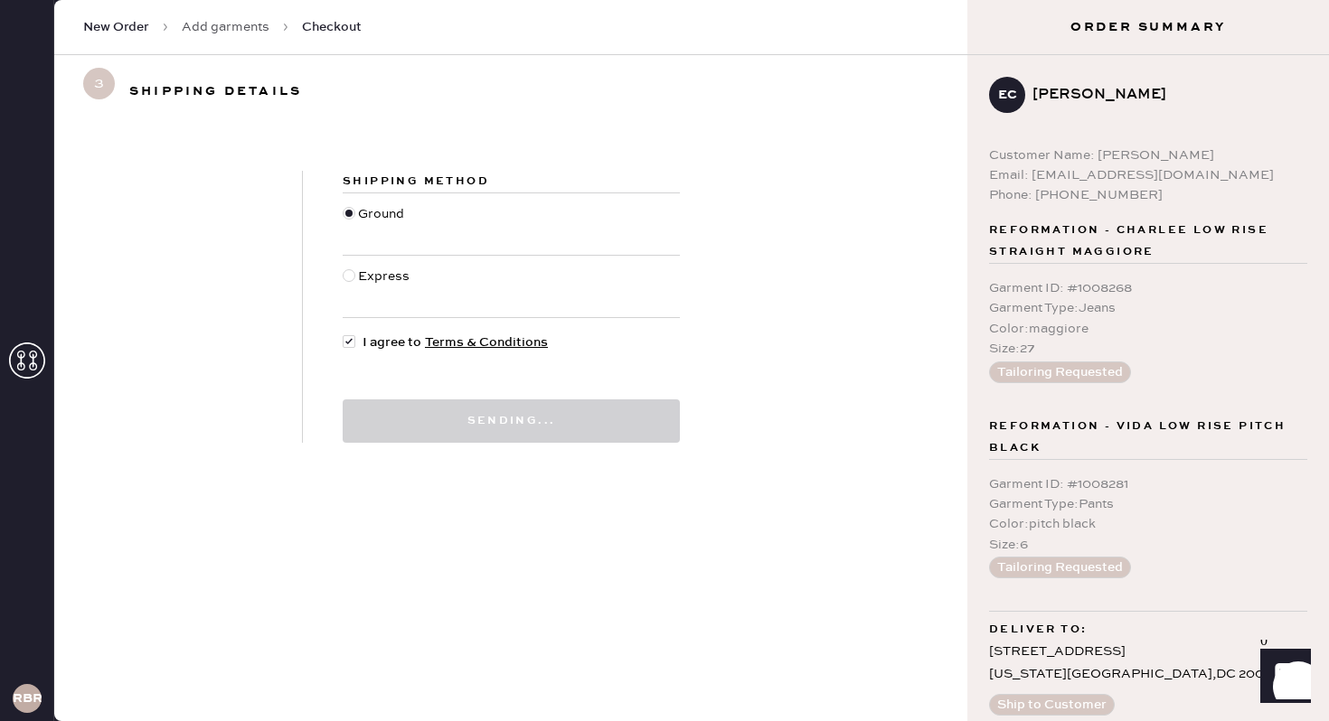
scroll to position [15, 0]
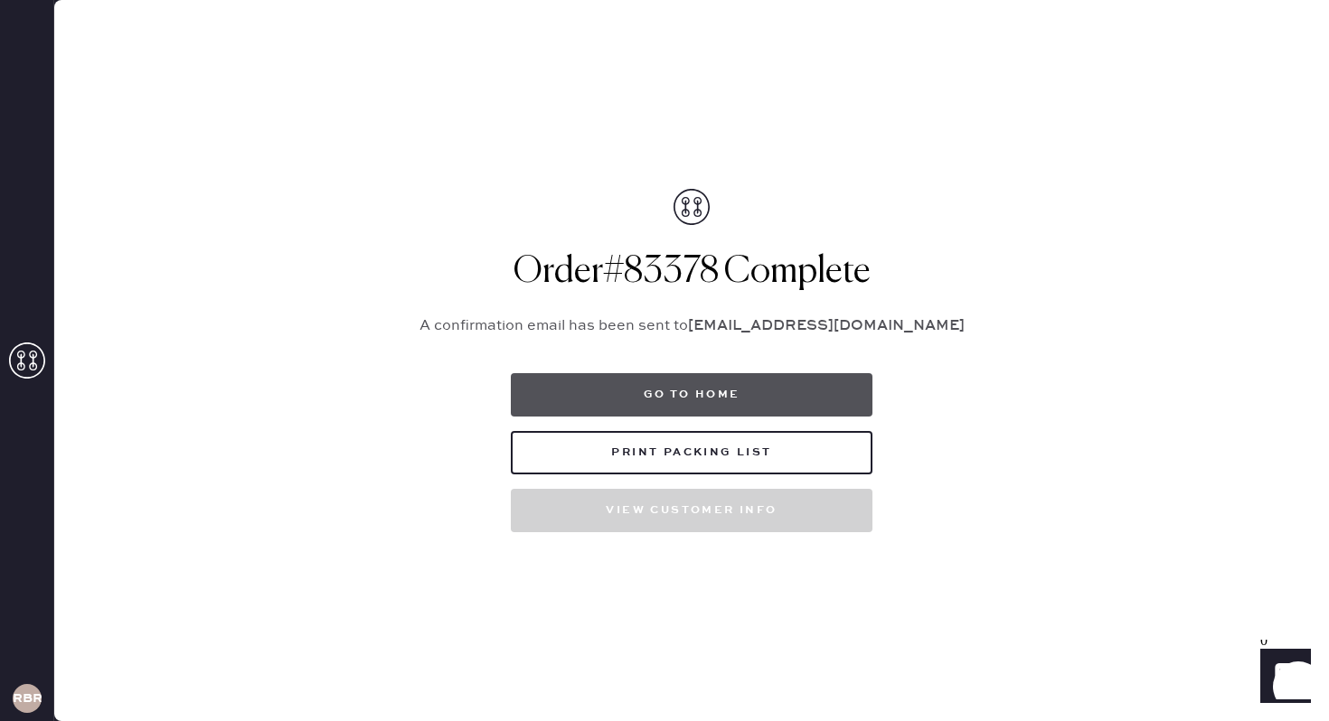
click at [812, 392] on button "Go to home" at bounding box center [692, 394] width 362 height 43
